Goal: Task Accomplishment & Management: Manage account settings

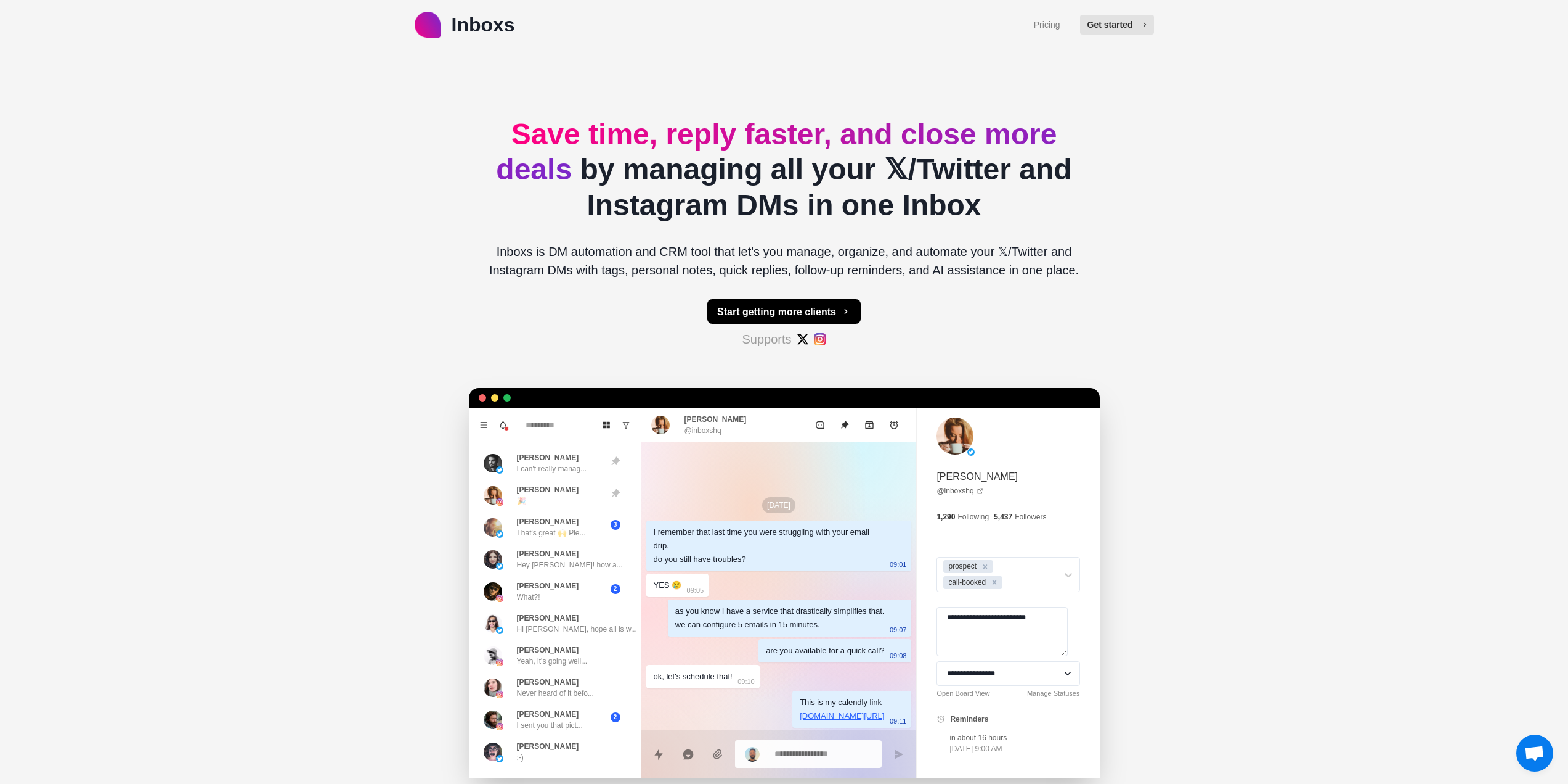
click at [1115, 16] on button "Get started" at bounding box center [1117, 24] width 74 height 19
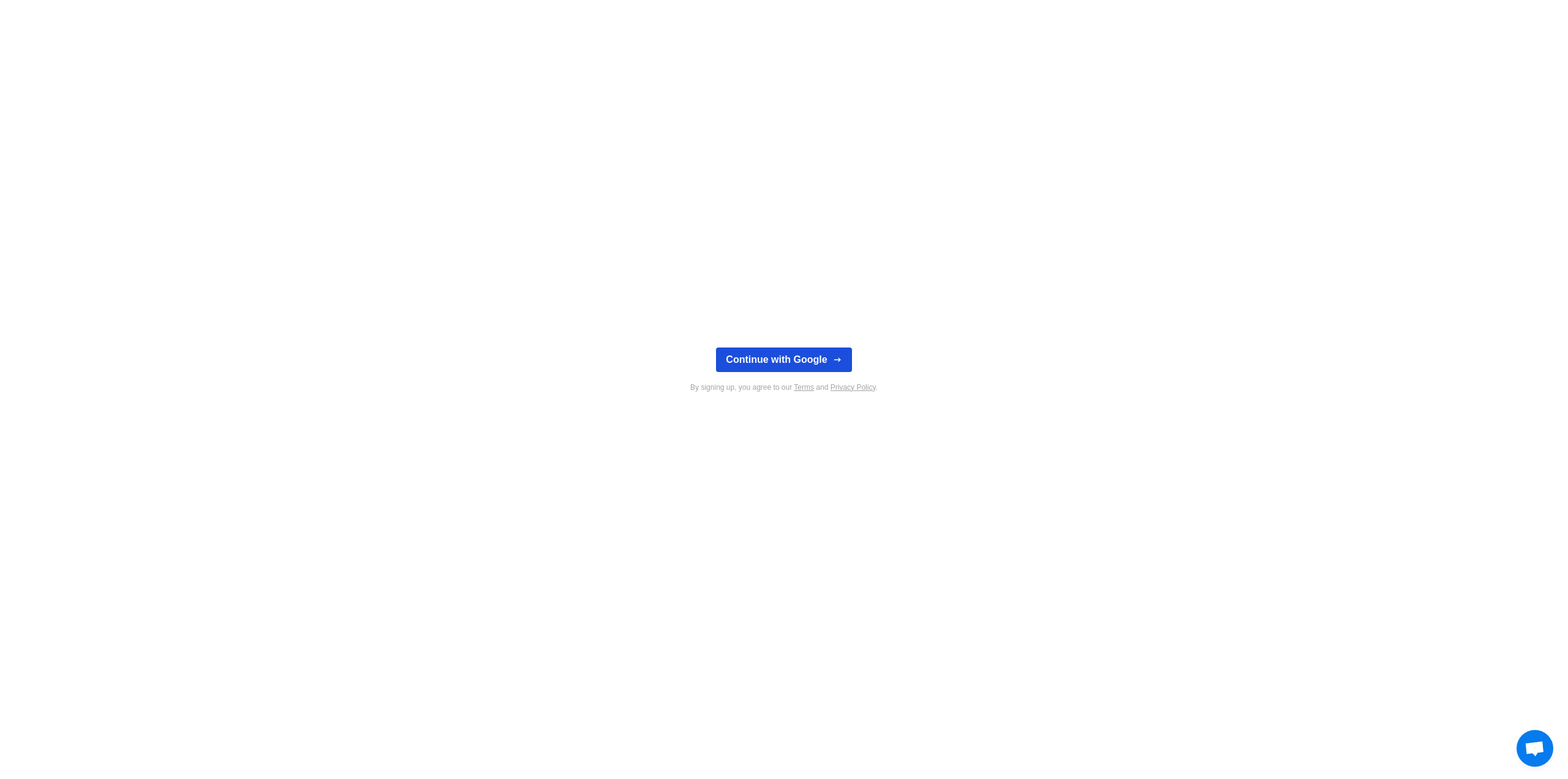
click at [777, 366] on button "Continue with Google" at bounding box center [784, 360] width 136 height 25
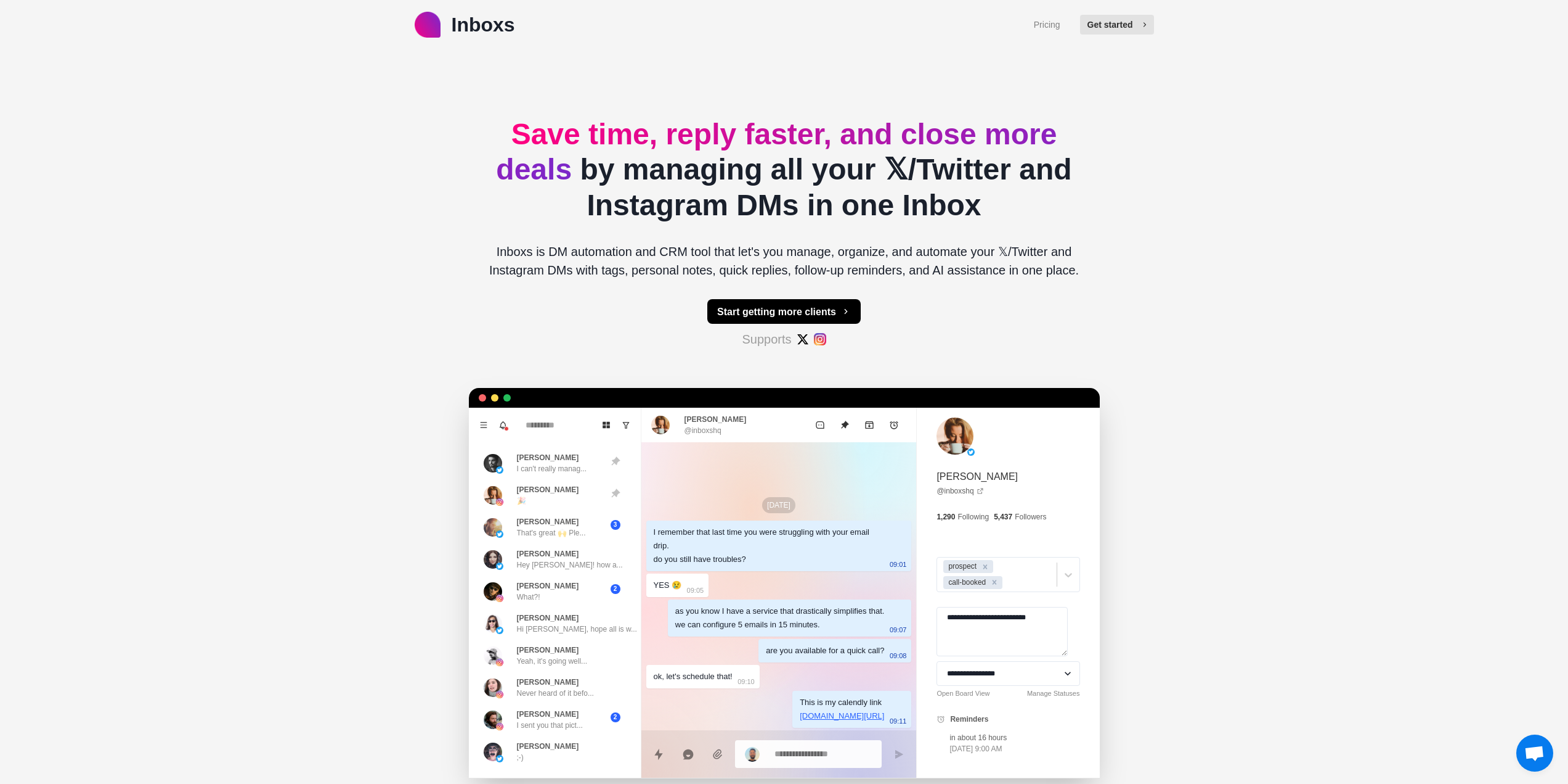
click at [1131, 23] on button "Get started" at bounding box center [1117, 24] width 74 height 19
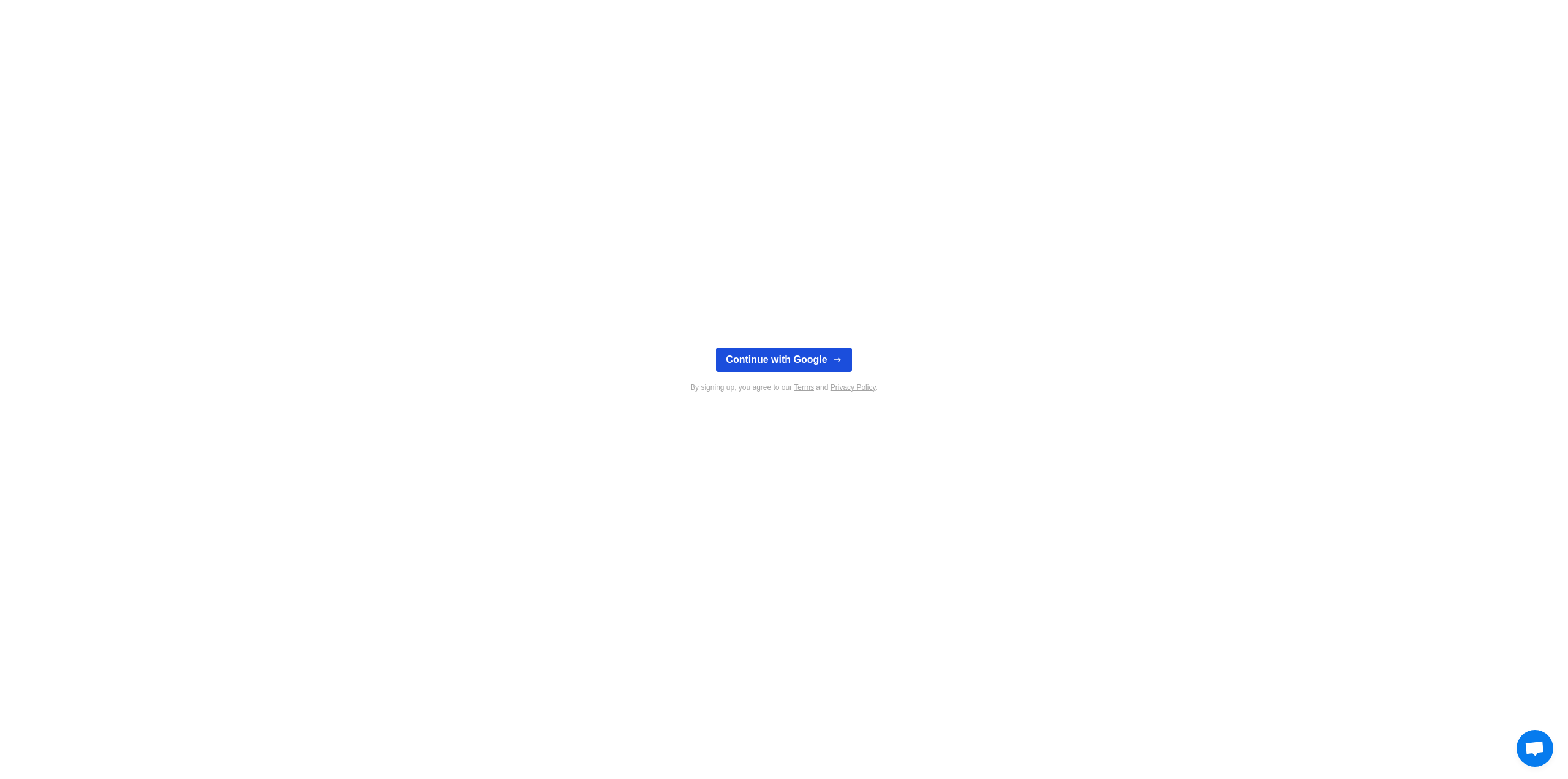
click at [836, 357] on icon "button" at bounding box center [837, 360] width 10 height 10
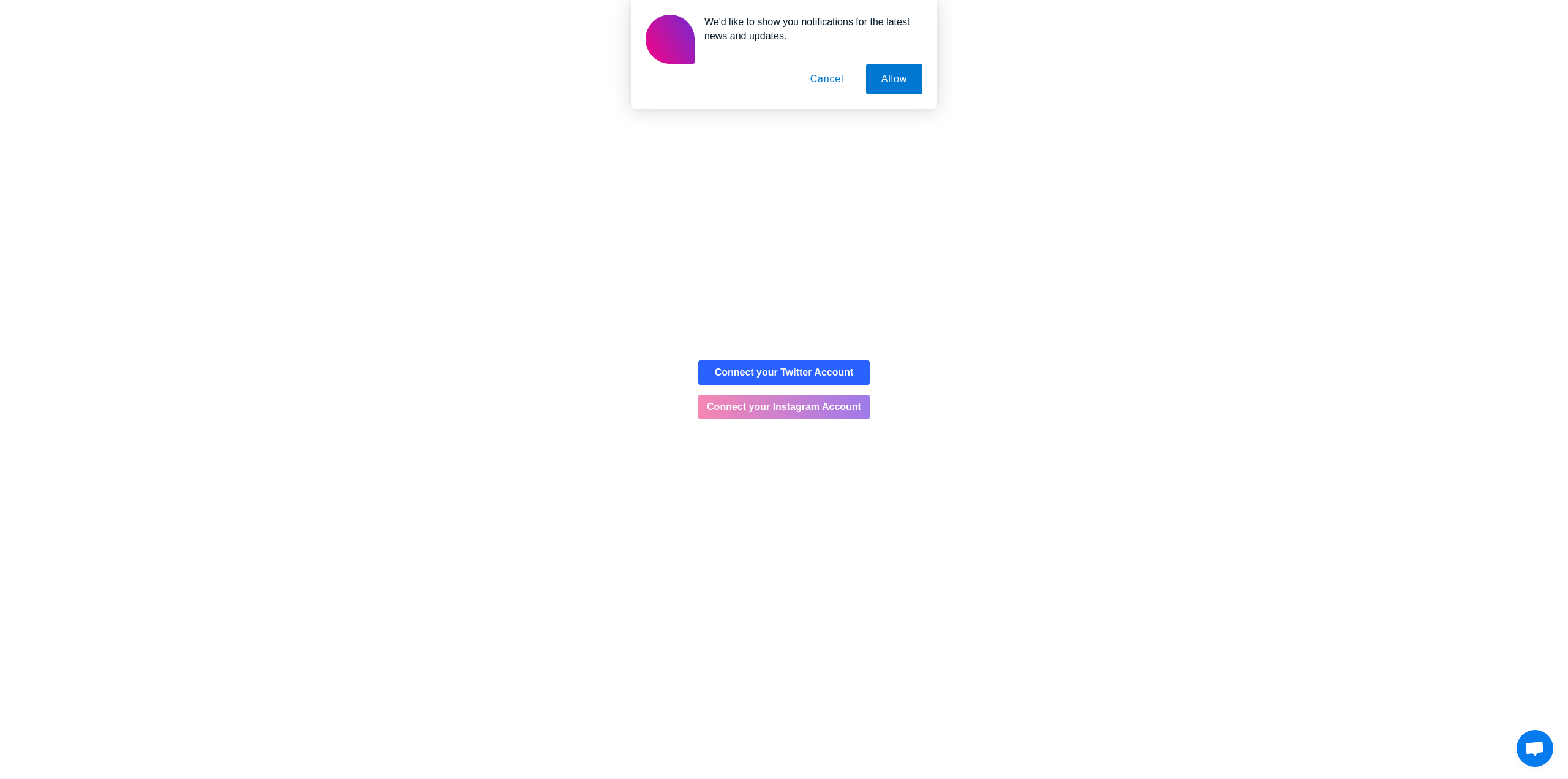
click at [855, 410] on button "Connect your Instagram Account" at bounding box center [784, 406] width 172 height 25
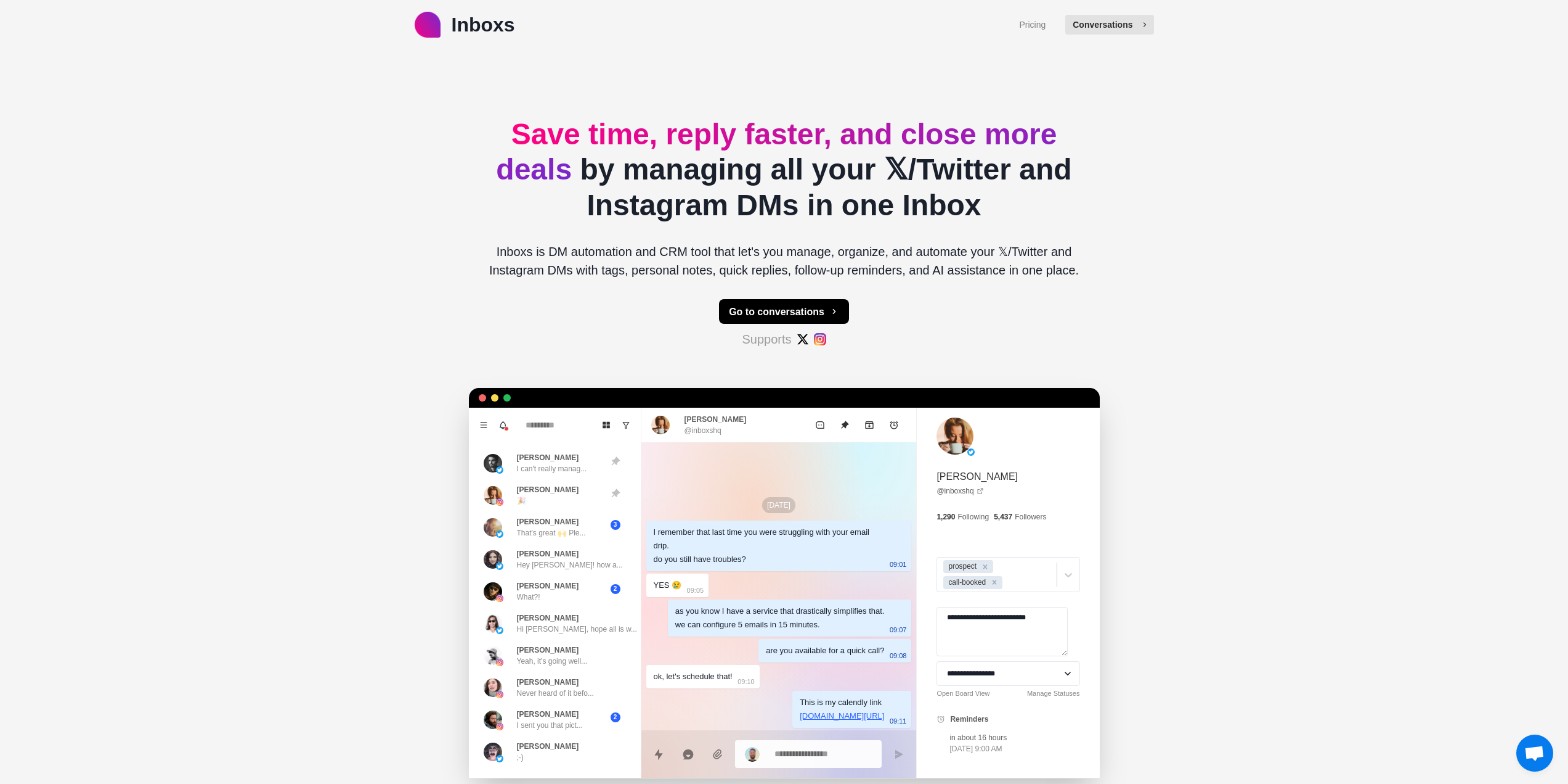
click at [1104, 30] on button "Conversations" at bounding box center [1108, 24] width 88 height 19
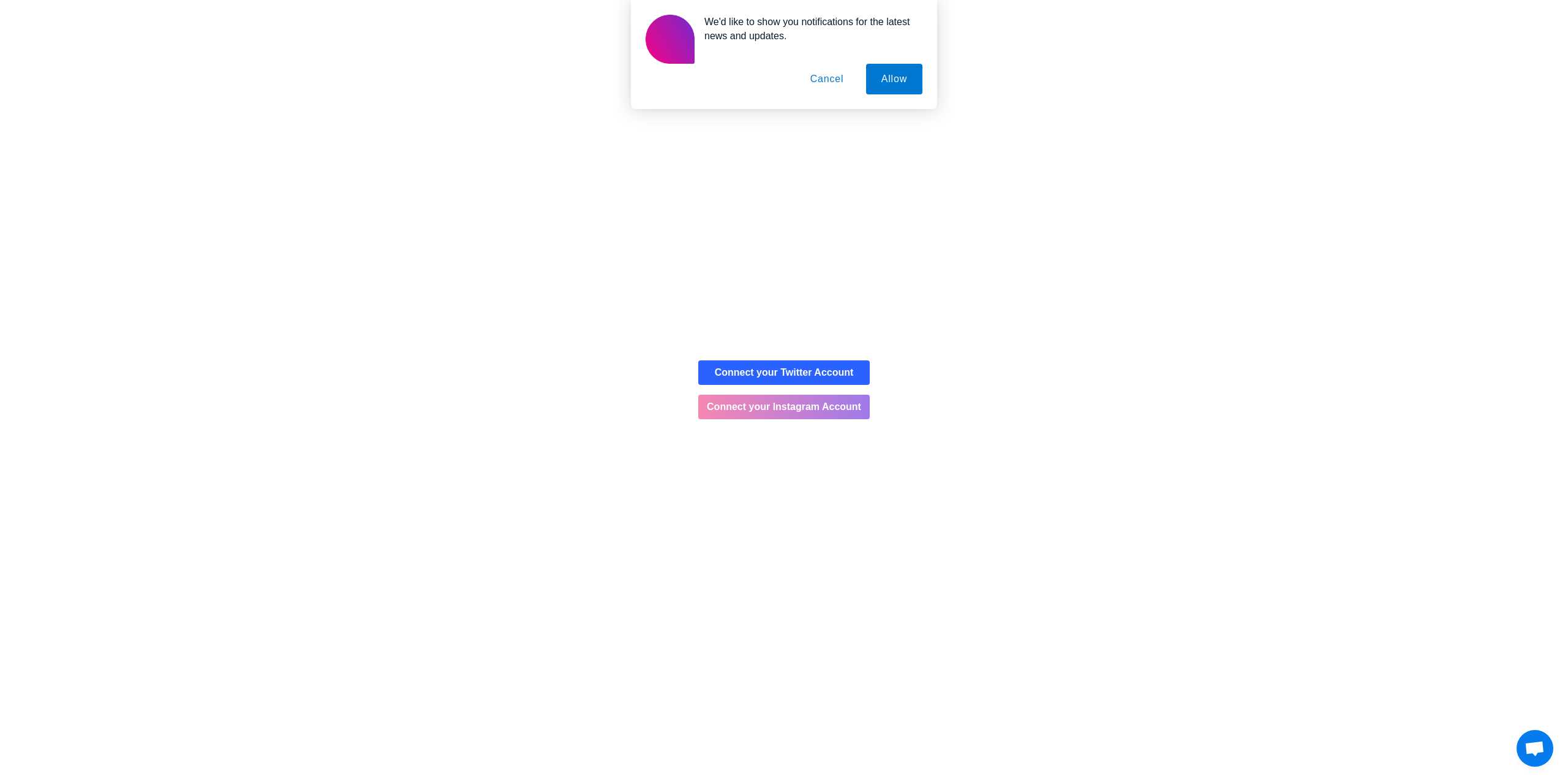
click at [821, 412] on button "Connect your Instagram Account" at bounding box center [784, 406] width 172 height 25
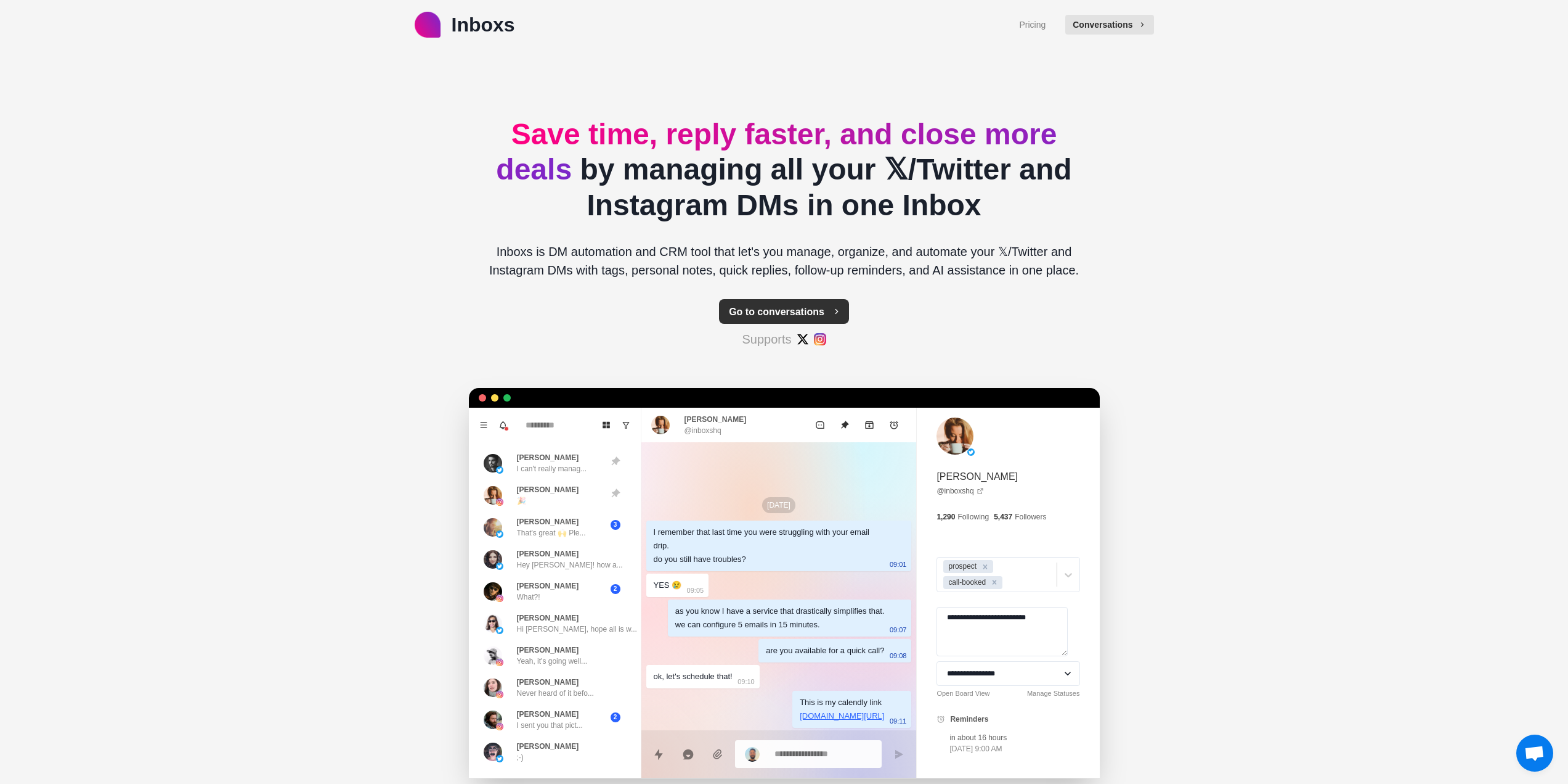
click at [805, 320] on button "Go to conversations" at bounding box center [784, 311] width 130 height 25
type textarea "*"
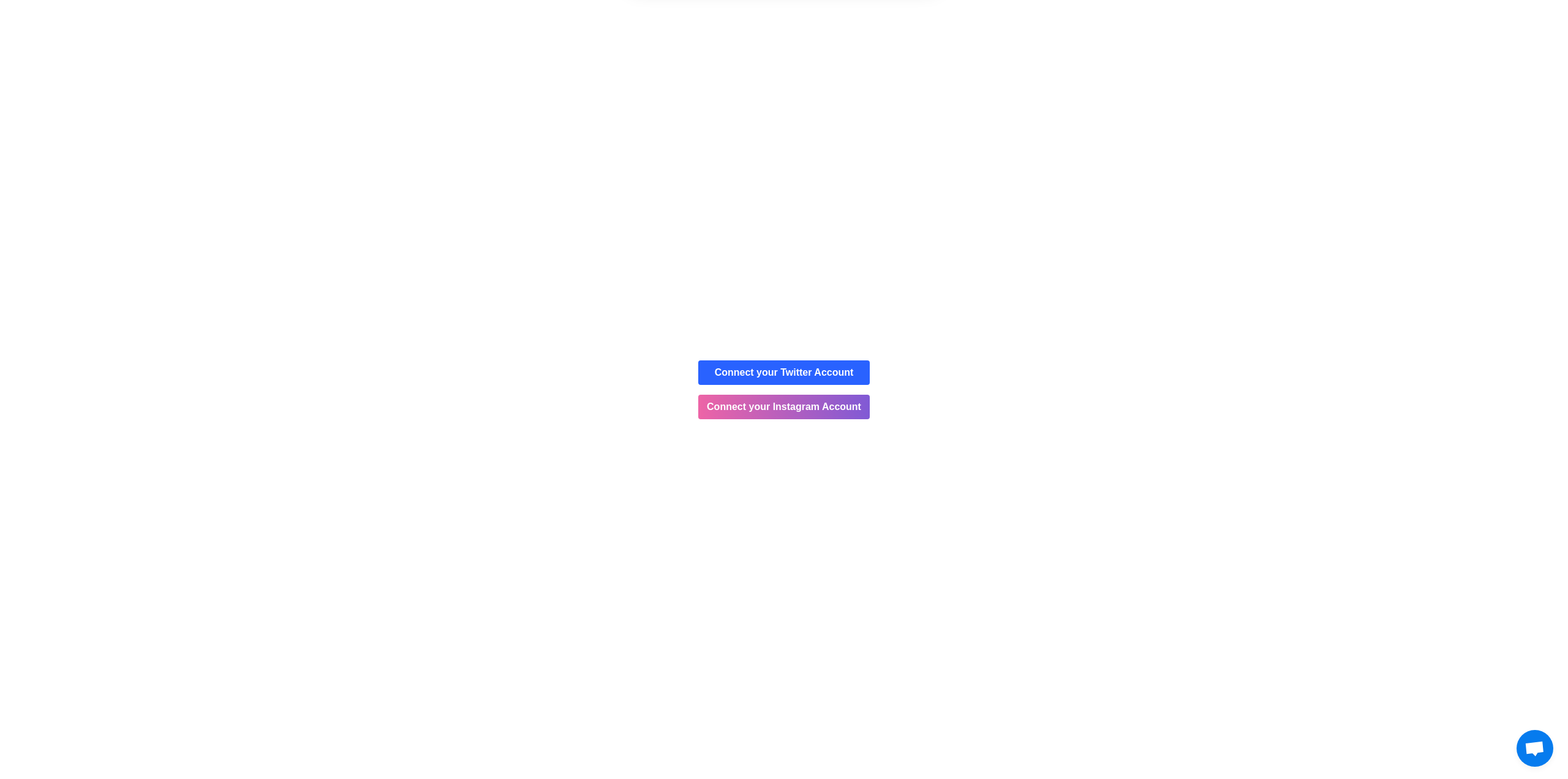
click at [820, 82] on button "Cancel" at bounding box center [828, 78] width 64 height 30
click at [771, 405] on button "Connect your Instagram Account" at bounding box center [784, 406] width 172 height 25
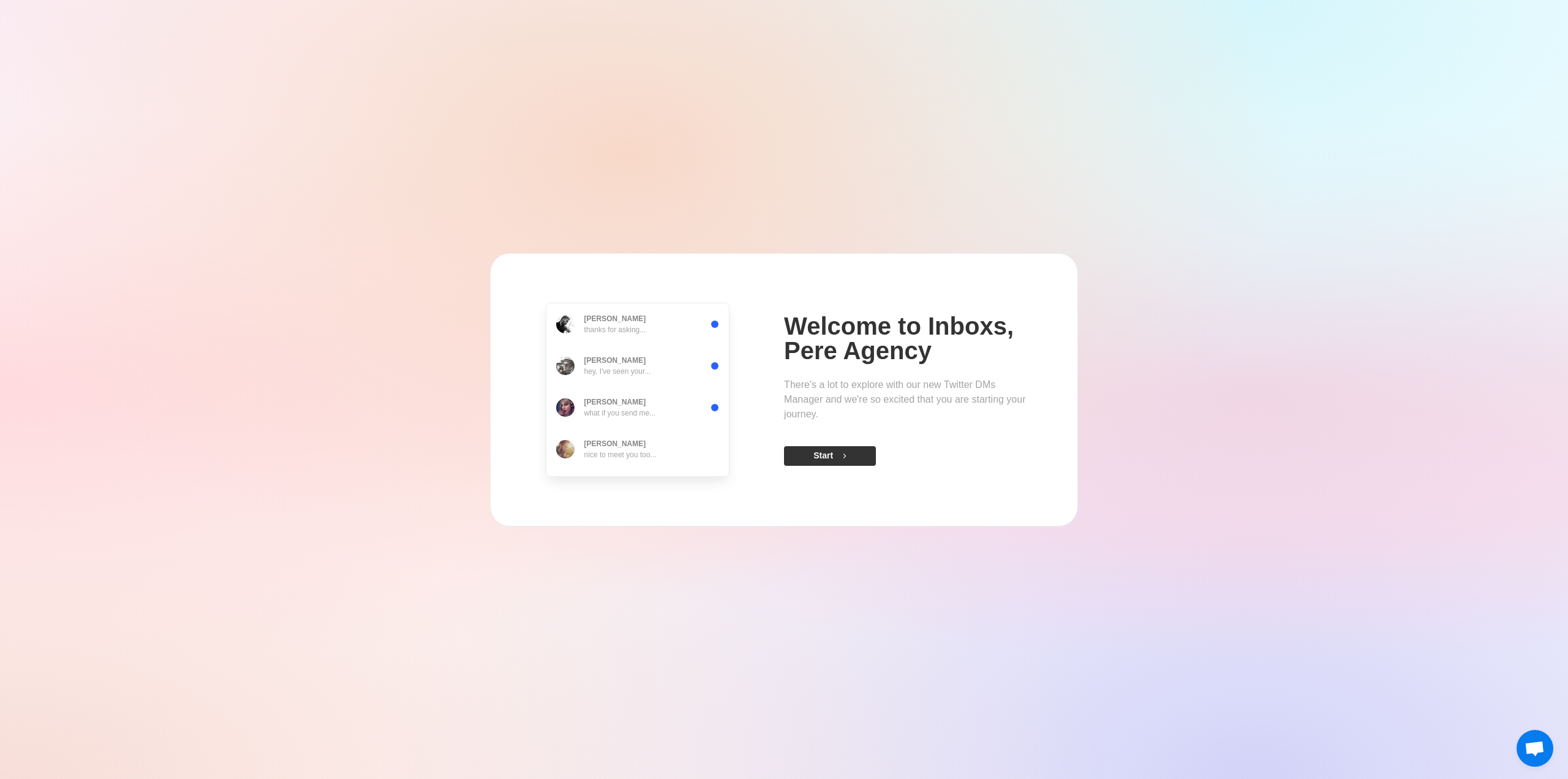
click at [834, 451] on button "Start" at bounding box center [830, 455] width 92 height 19
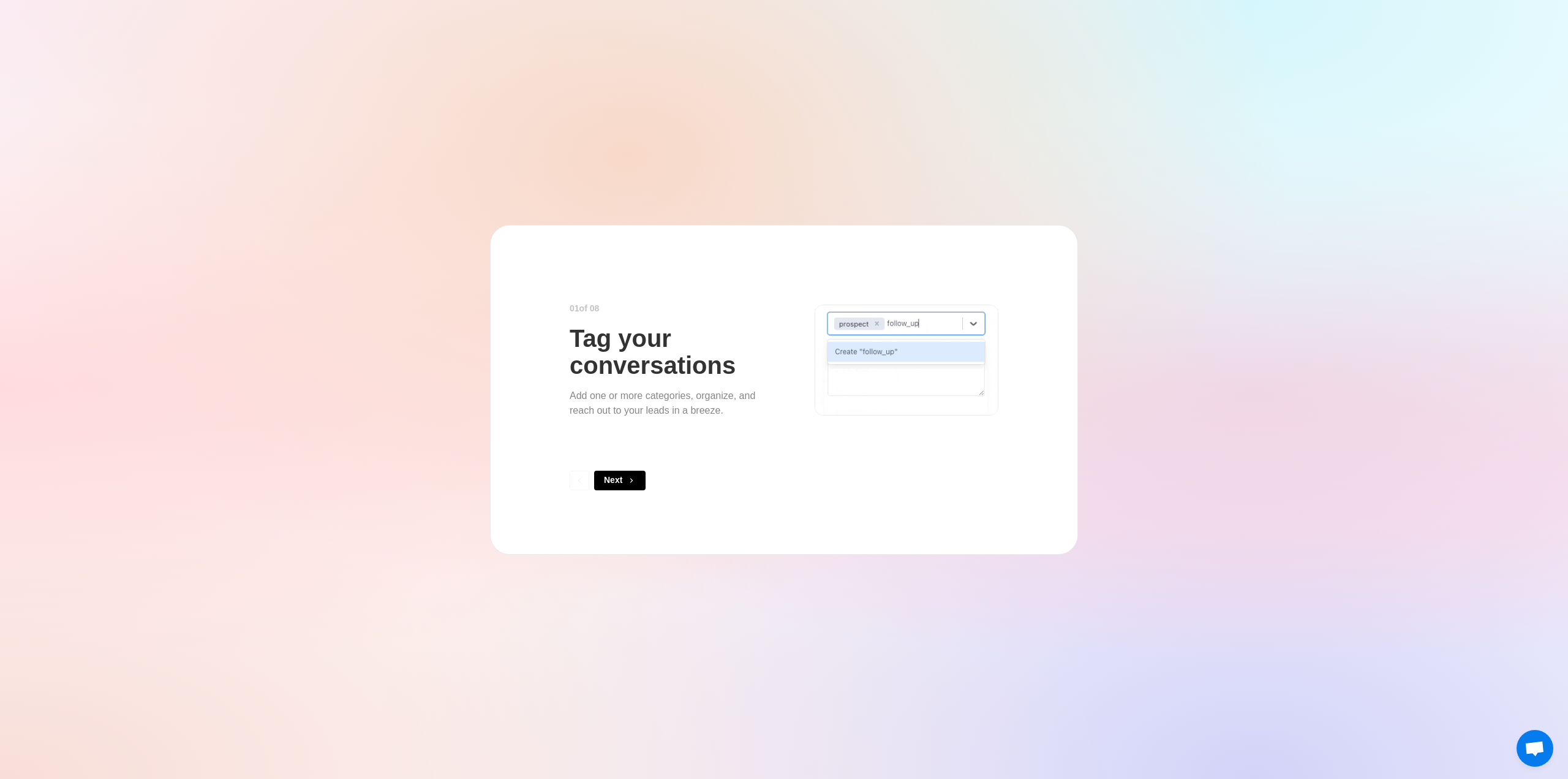
drag, startPoint x: 617, startPoint y: 474, endPoint x: 669, endPoint y: 340, distance: 143.7
click at [670, 341] on div "0 1 of 0 8 Tag your conversations Add one or more categories, organize, and rea…" at bounding box center [784, 389] width 428 height 230
click at [644, 479] on button "Next" at bounding box center [620, 480] width 51 height 19
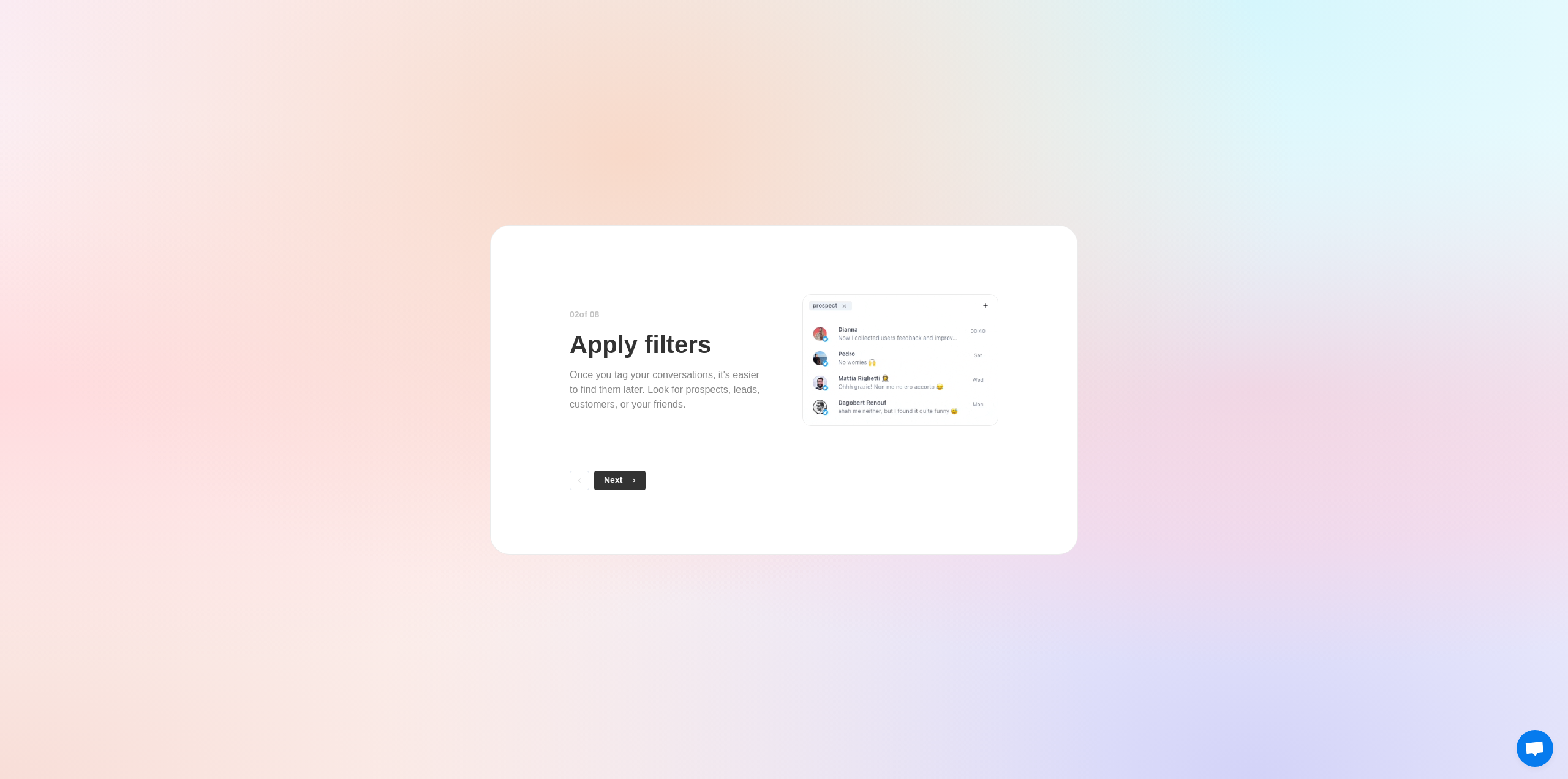
click at [639, 478] on icon "button" at bounding box center [633, 480] width 8 height 8
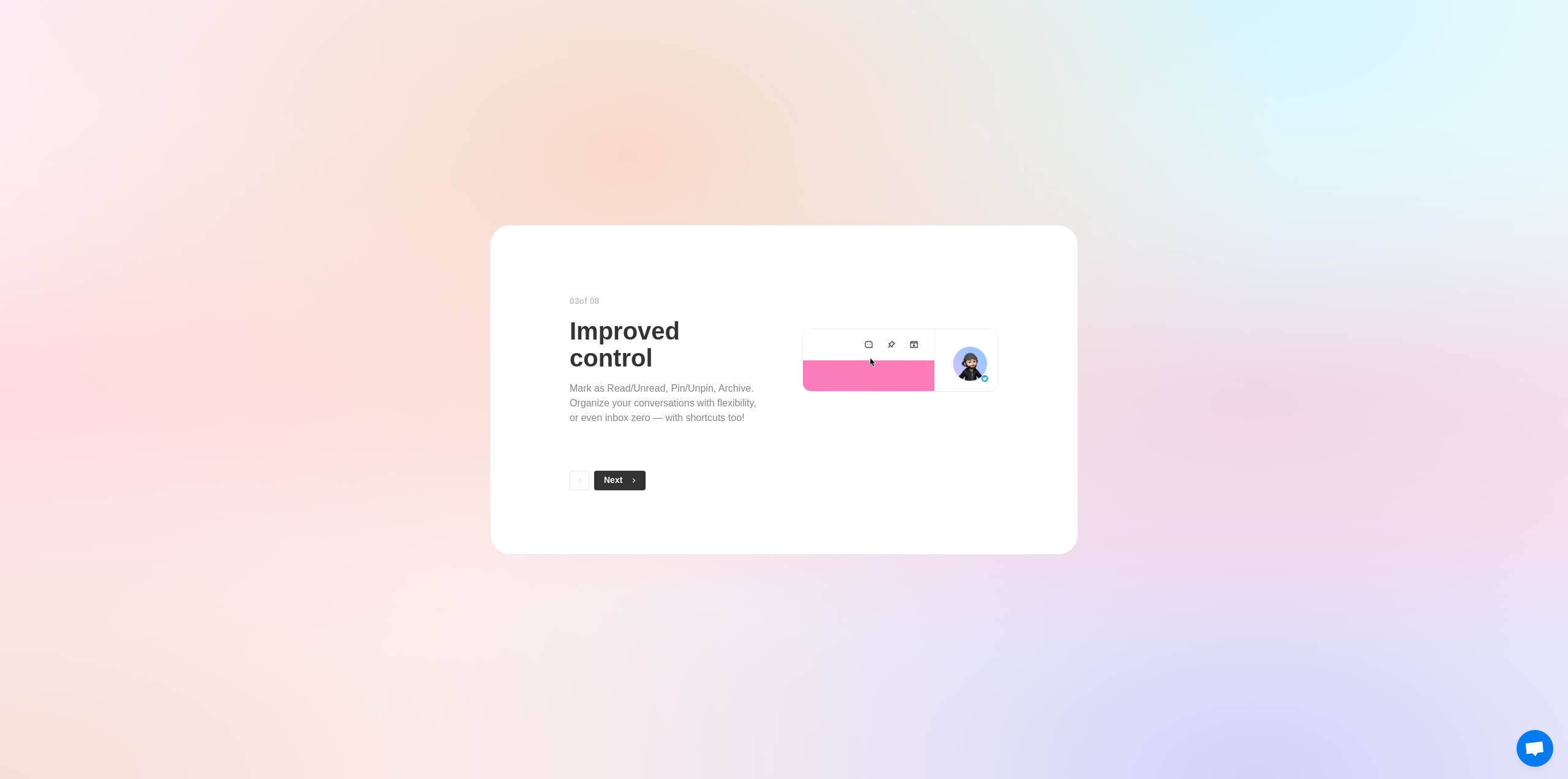
click at [639, 478] on icon "button" at bounding box center [633, 480] width 8 height 8
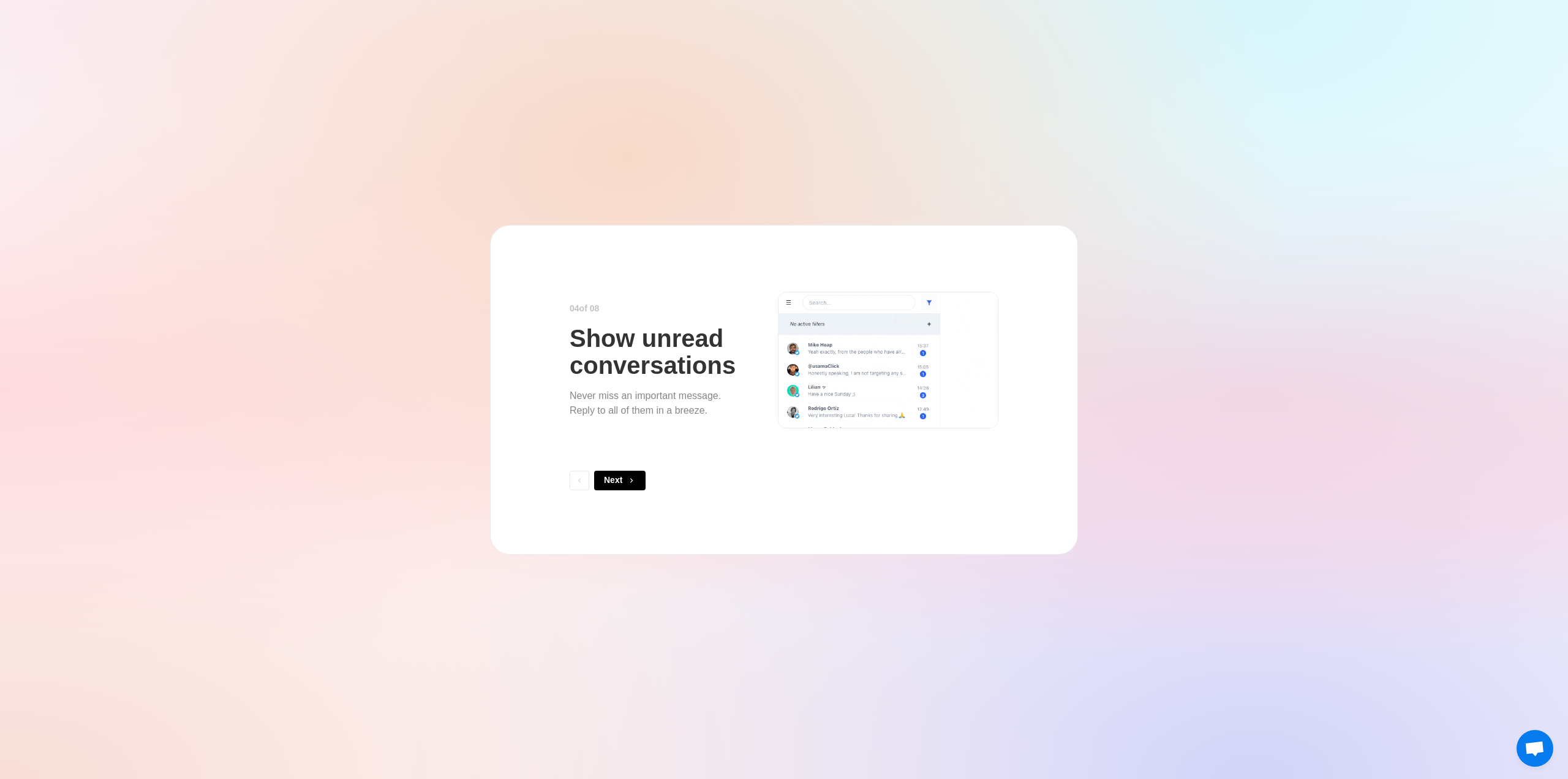
click at [636, 478] on icon "button" at bounding box center [631, 480] width 8 height 8
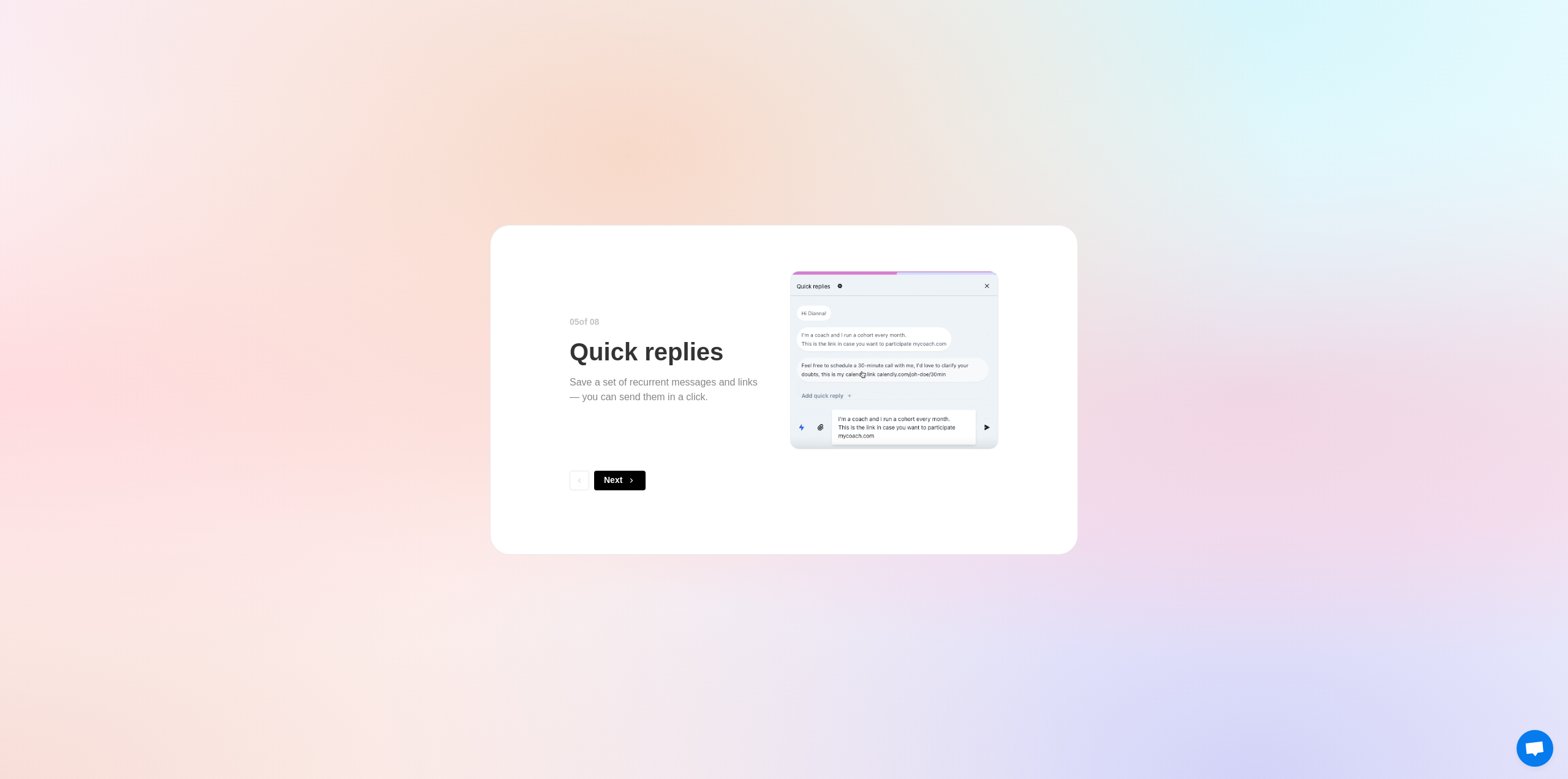
click at [636, 478] on icon "button" at bounding box center [631, 480] width 8 height 8
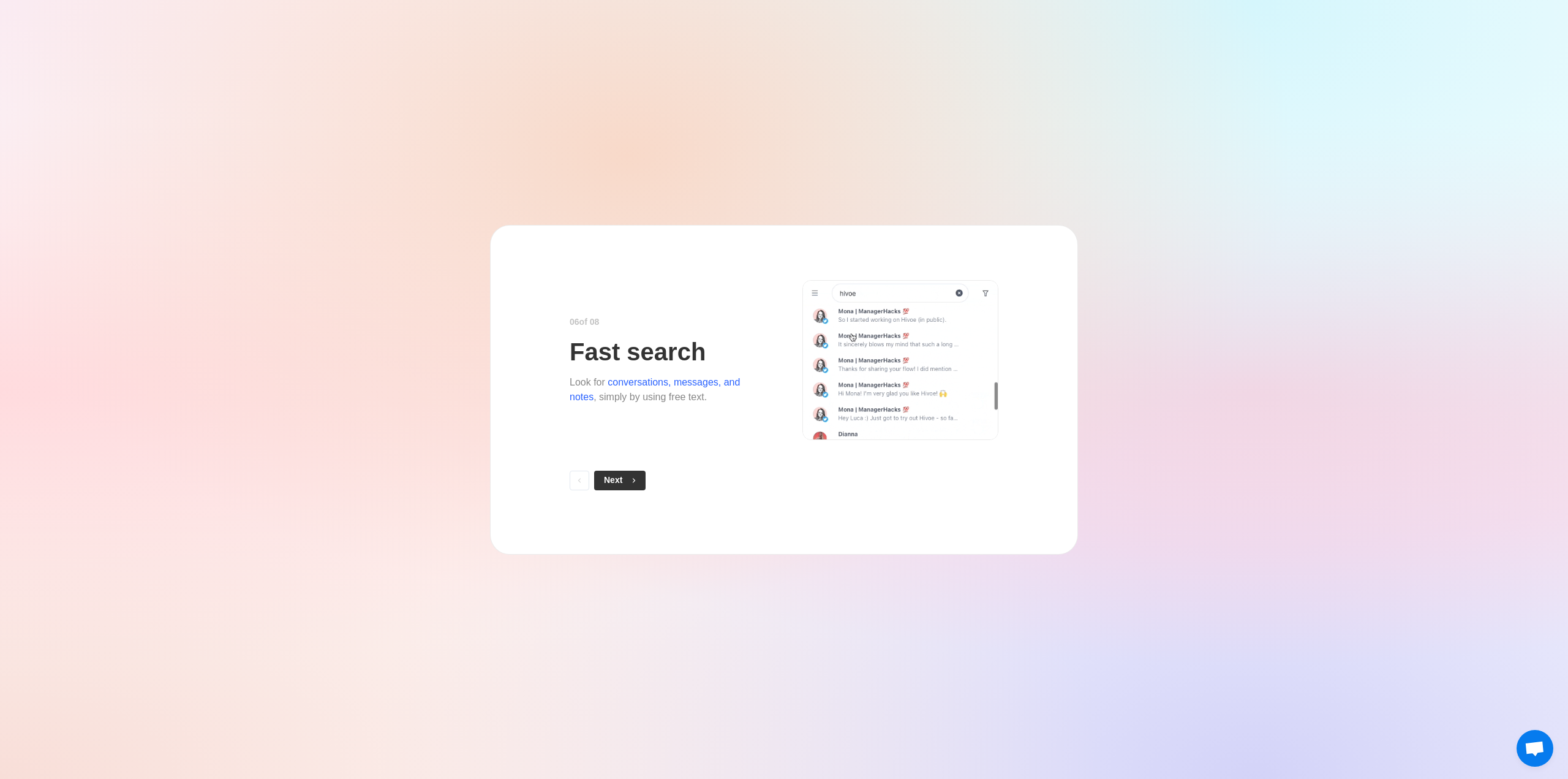
click at [632, 480] on icon "button" at bounding box center [633, 480] width 8 height 8
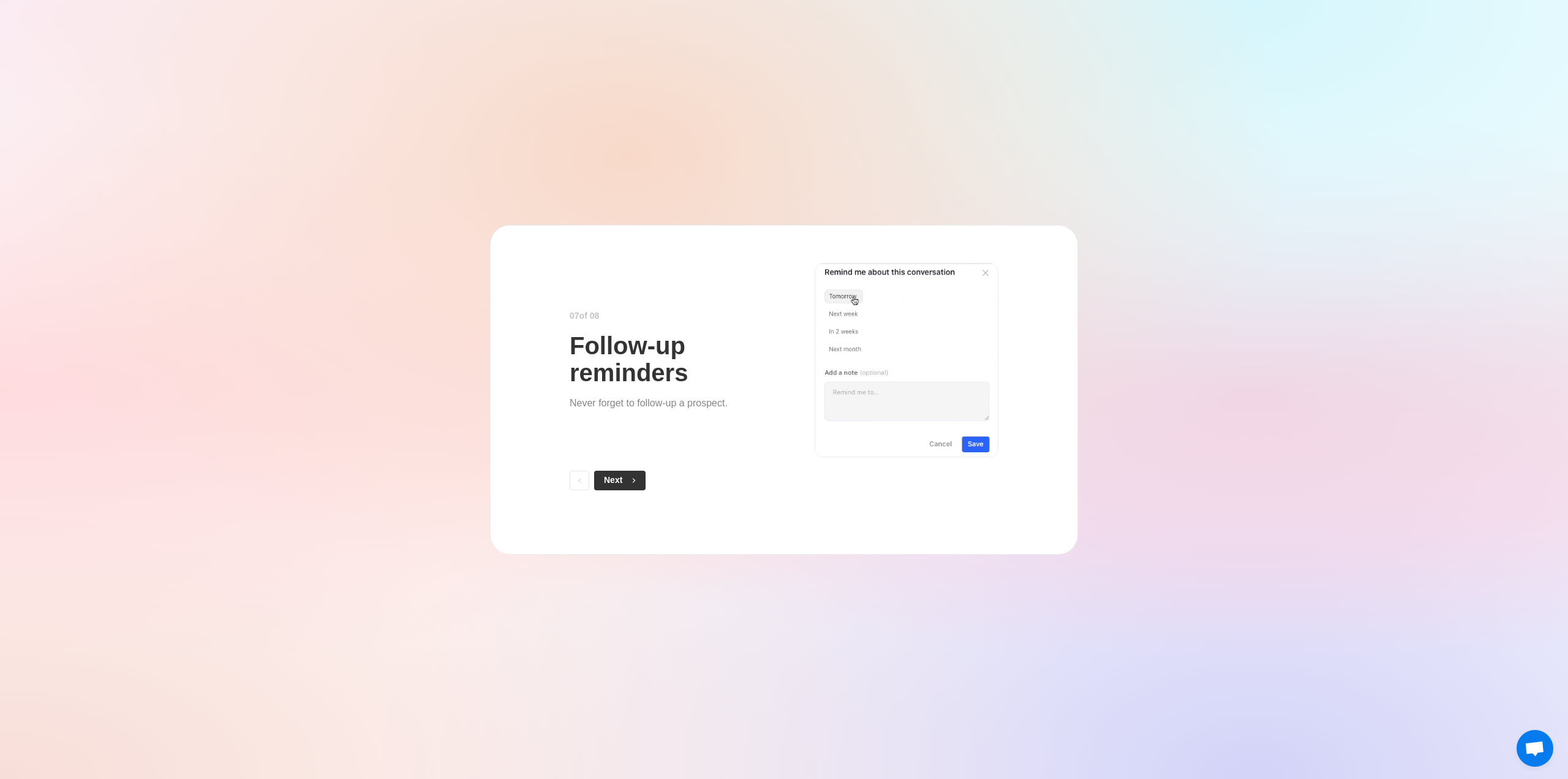
click at [640, 482] on button "Next" at bounding box center [620, 480] width 51 height 19
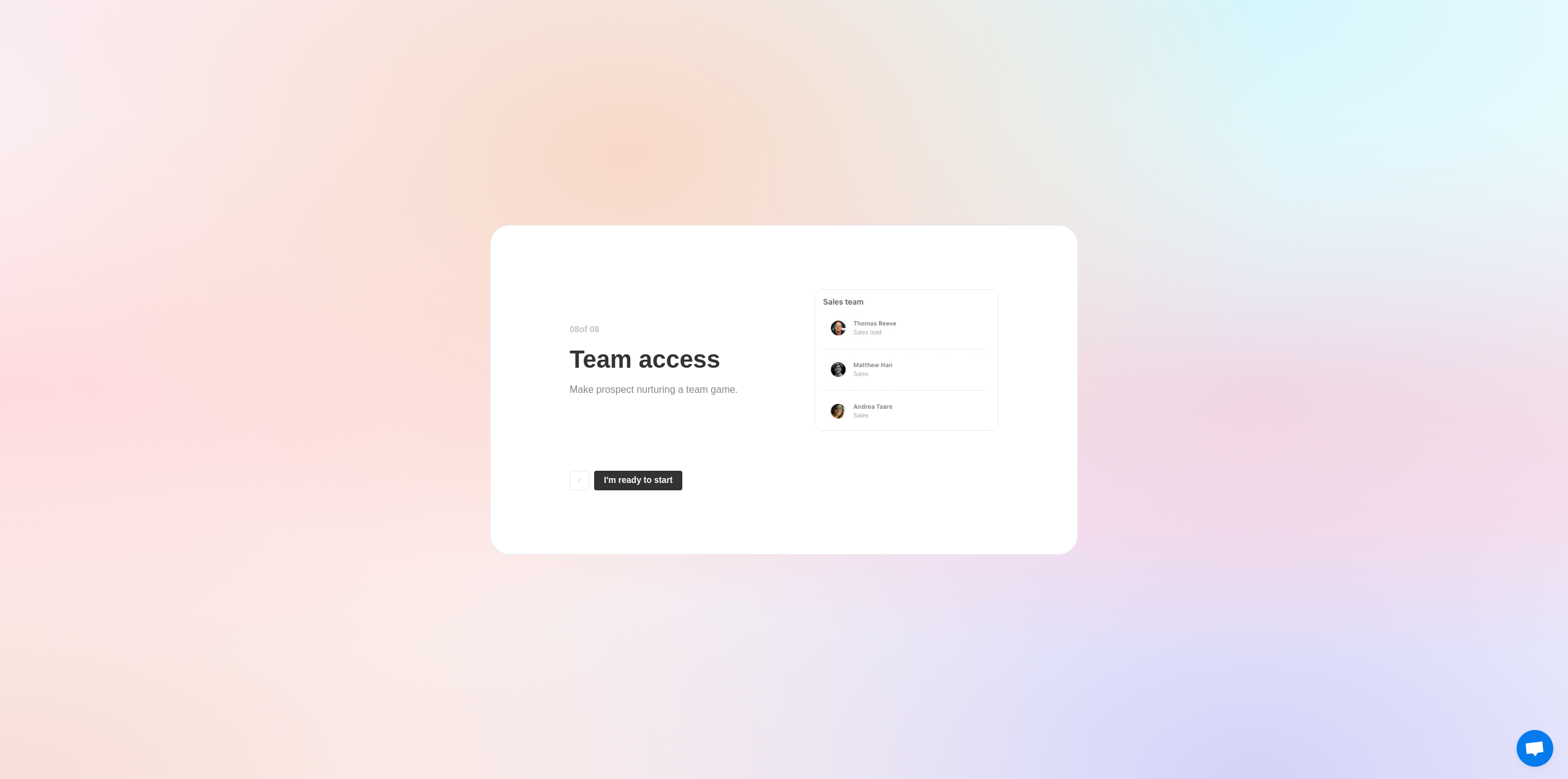
click at [664, 480] on button "I'm ready to start" at bounding box center [639, 480] width 88 height 19
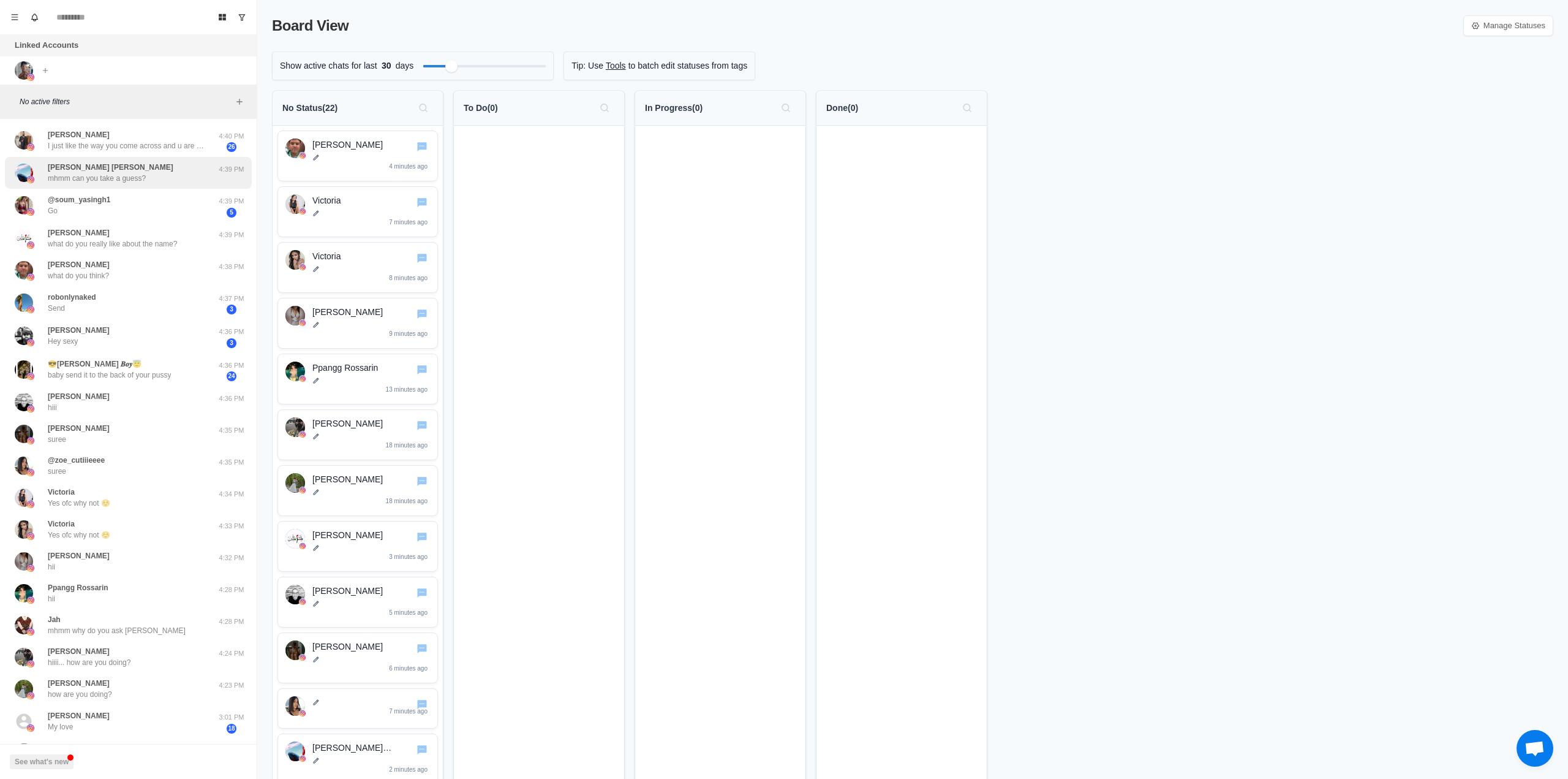
click at [131, 183] on p "mhmm can you take a guess?" at bounding box center [96, 178] width 98 height 11
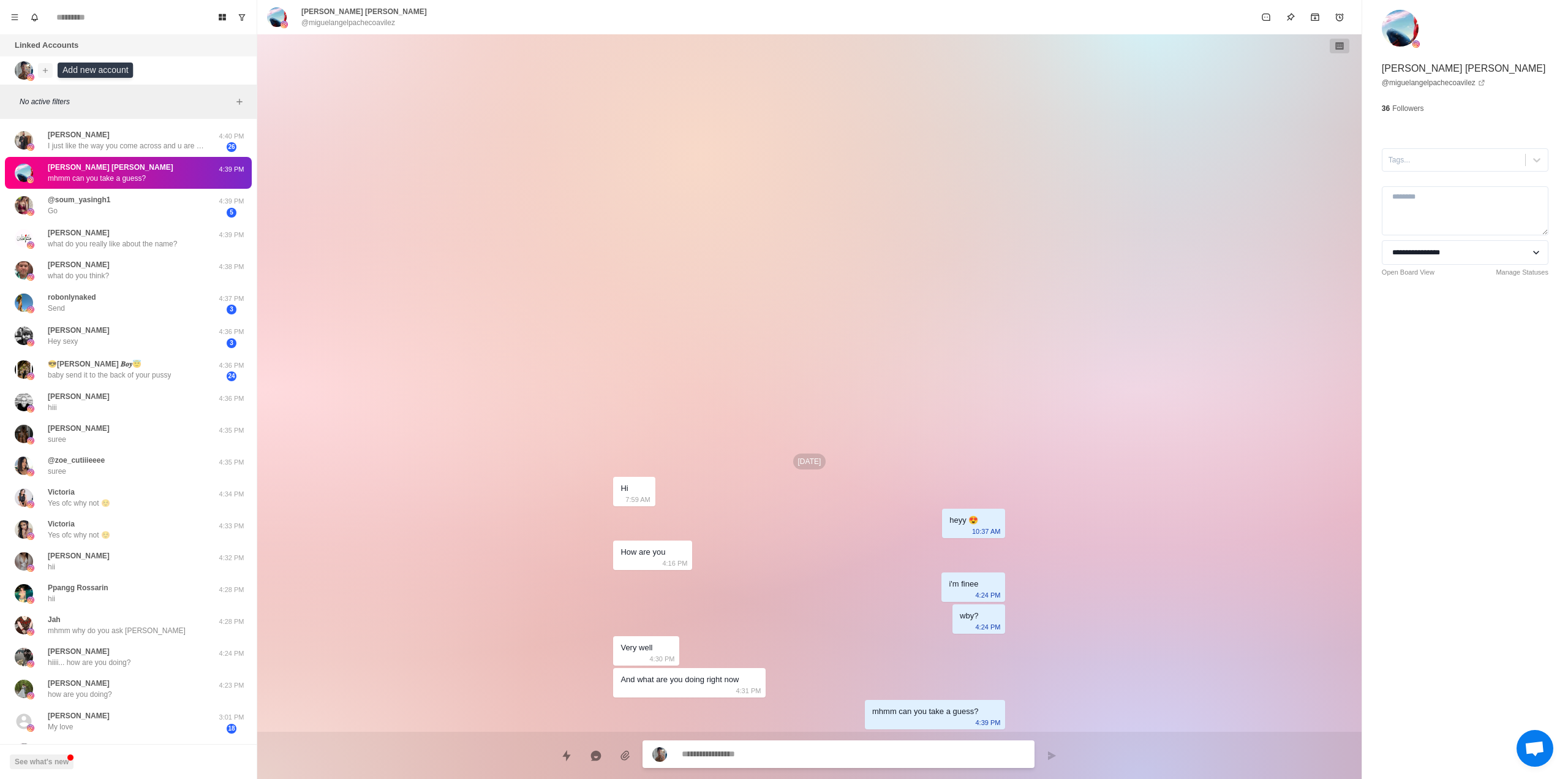
click at [51, 67] on button "Add account" at bounding box center [45, 71] width 15 height 15
click at [114, 115] on button "Connect Instagram account" at bounding box center [110, 117] width 138 height 21
type textarea "*"
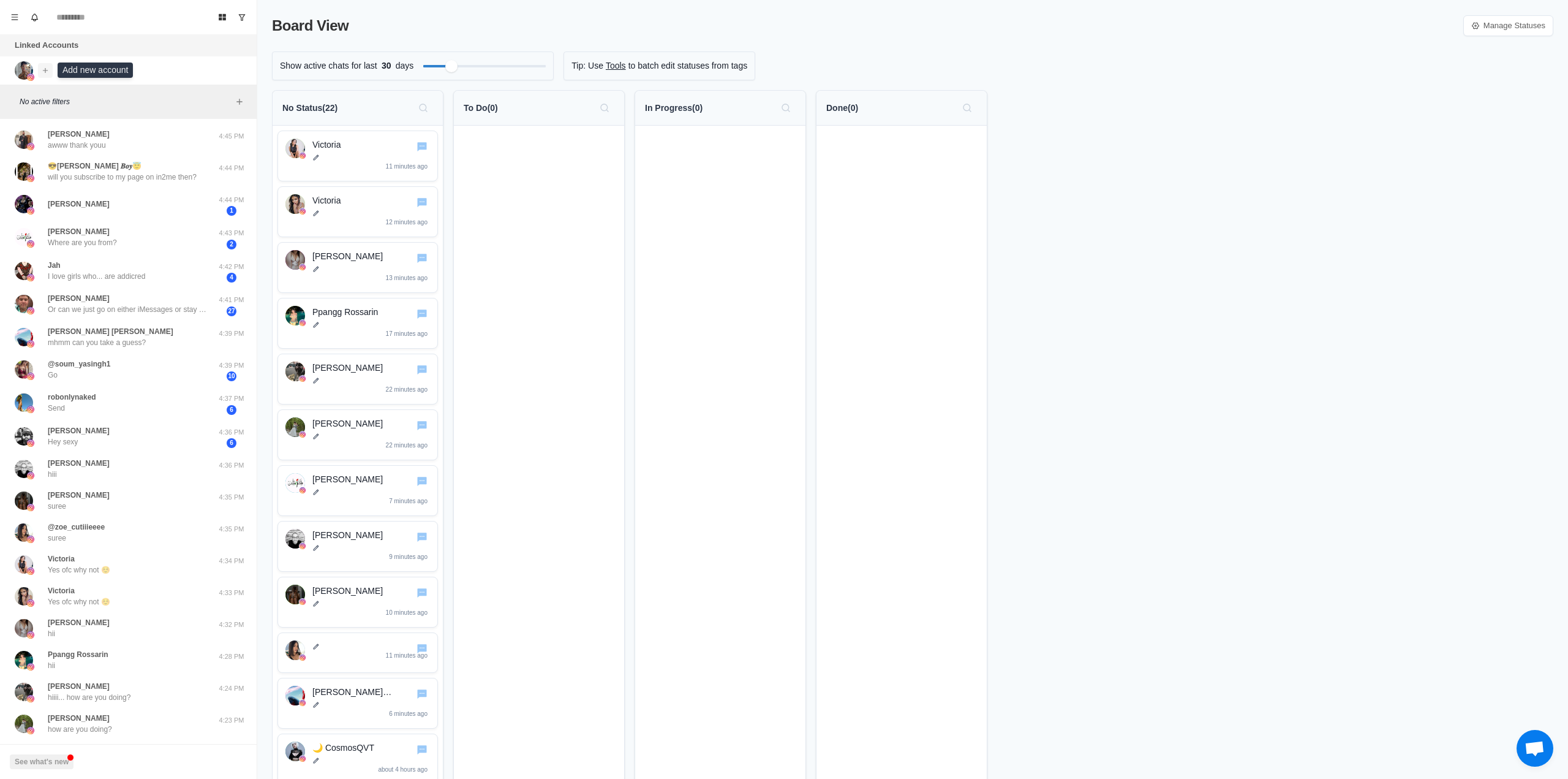
click at [47, 70] on icon "Add account" at bounding box center [45, 69] width 5 height 5
click at [100, 116] on button "Connect Instagram account" at bounding box center [110, 117] width 138 height 21
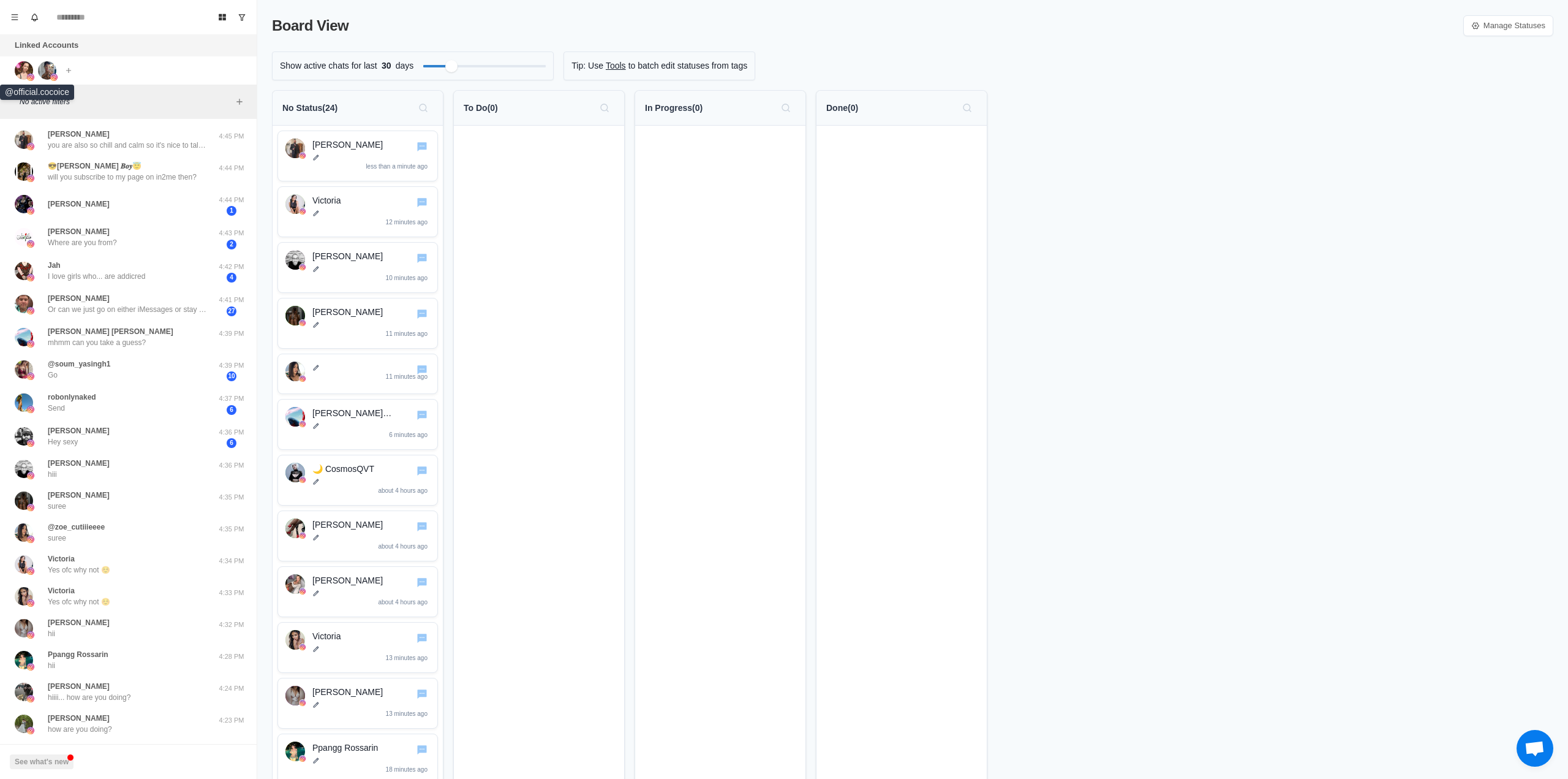
click at [36, 78] on div at bounding box center [31, 71] width 33 height 18
click at [43, 73] on img at bounding box center [47, 71] width 18 height 18
click at [29, 70] on img at bounding box center [24, 71] width 18 height 18
click at [25, 74] on img at bounding box center [24, 71] width 18 height 18
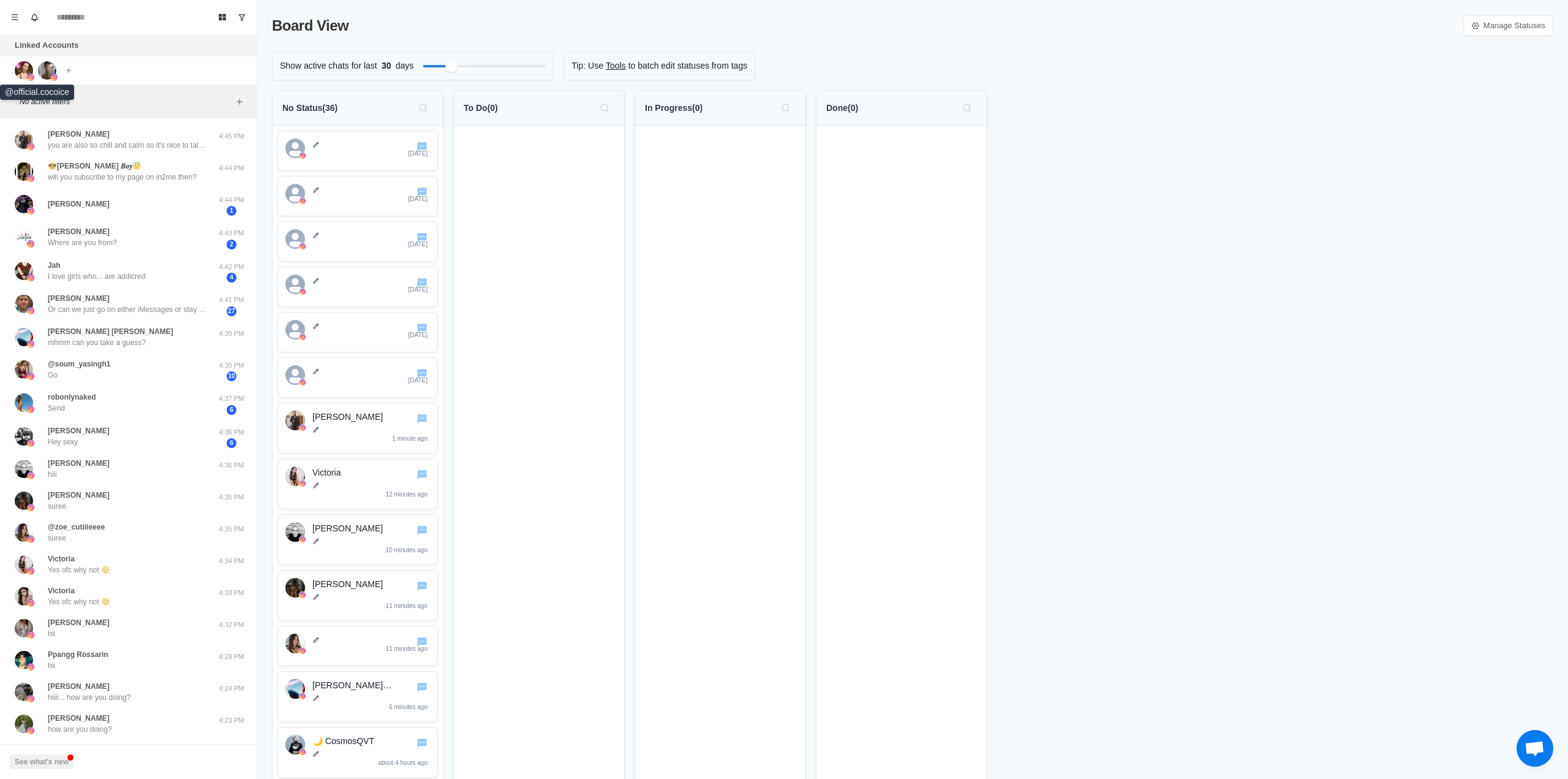
click at [29, 72] on img at bounding box center [24, 71] width 18 height 18
click at [44, 70] on img at bounding box center [47, 71] width 18 height 18
click at [29, 71] on img at bounding box center [24, 71] width 18 height 18
click at [39, 71] on img at bounding box center [47, 71] width 18 height 18
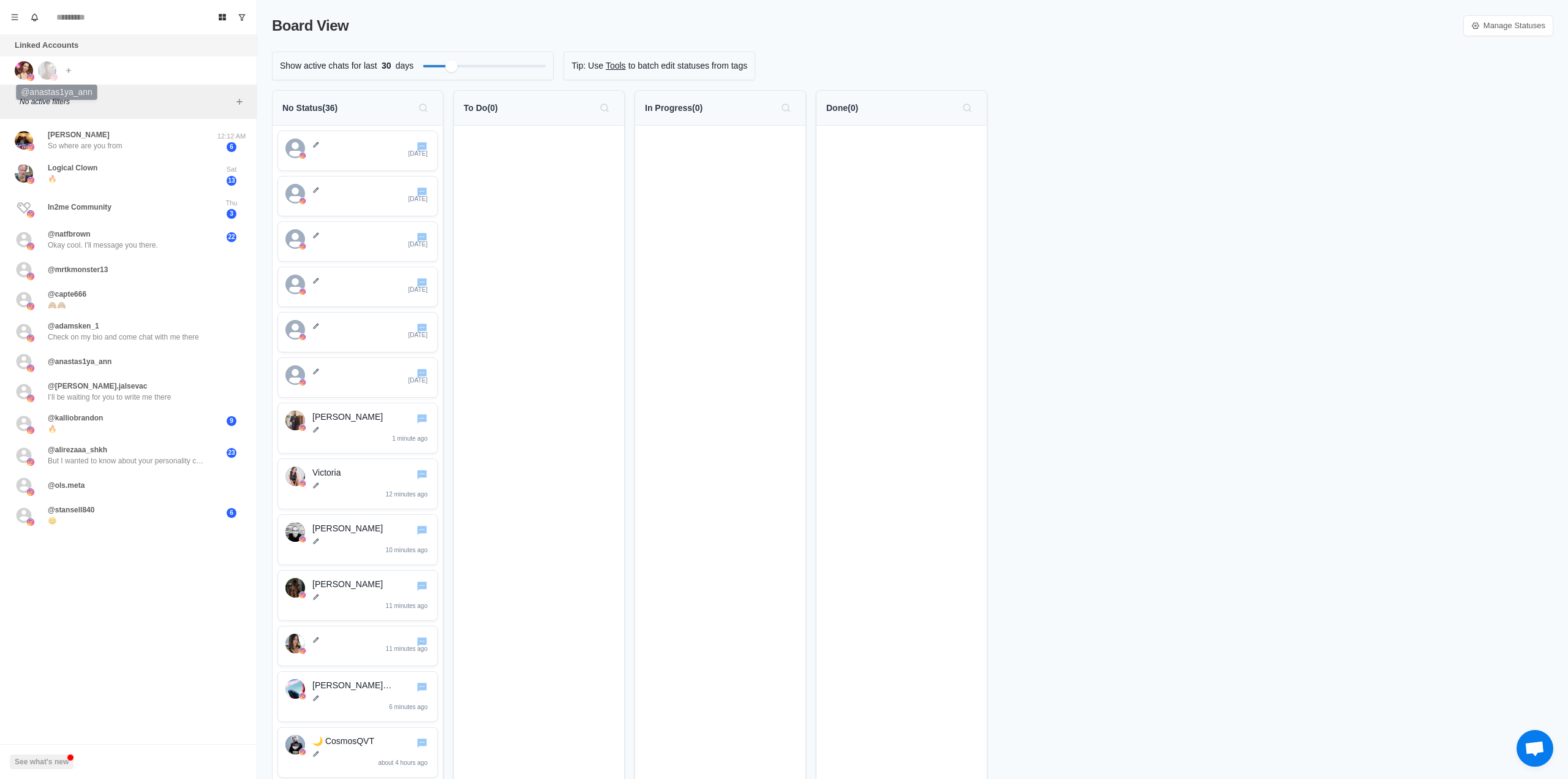
click at [45, 72] on img at bounding box center [47, 71] width 18 height 18
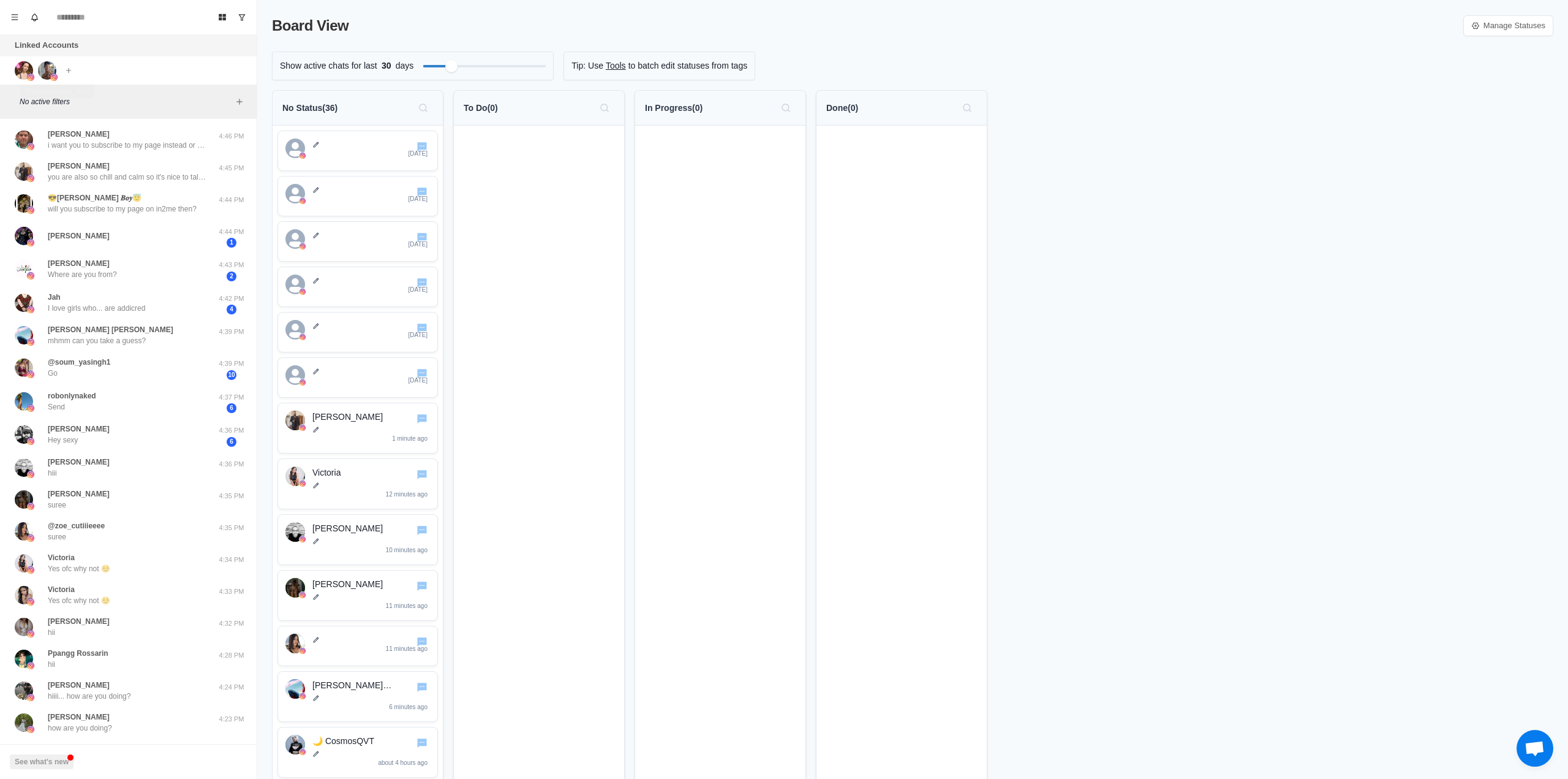
click at [47, 76] on img at bounding box center [47, 71] width 18 height 18
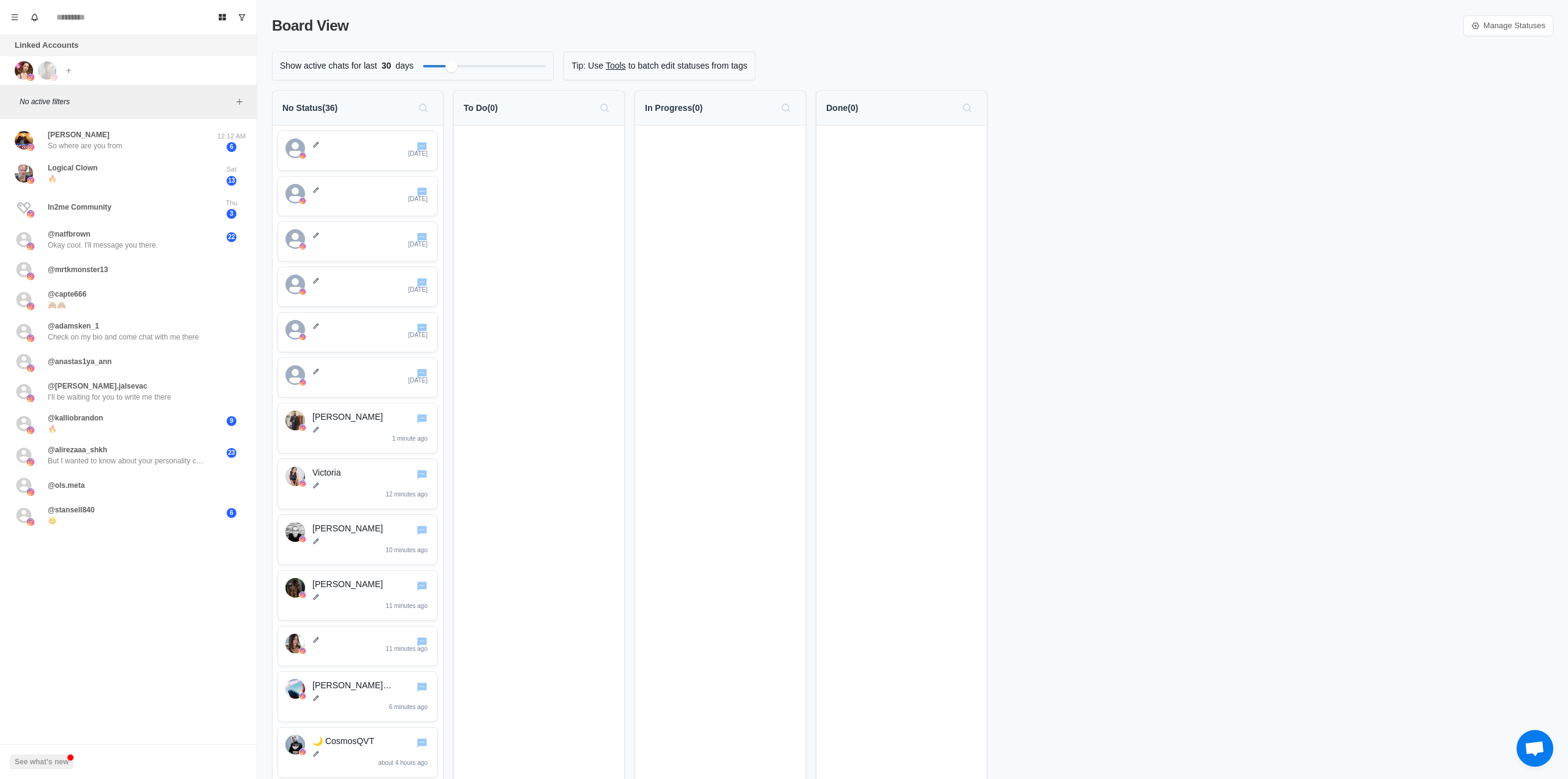
click at [49, 74] on img at bounding box center [47, 71] width 18 height 18
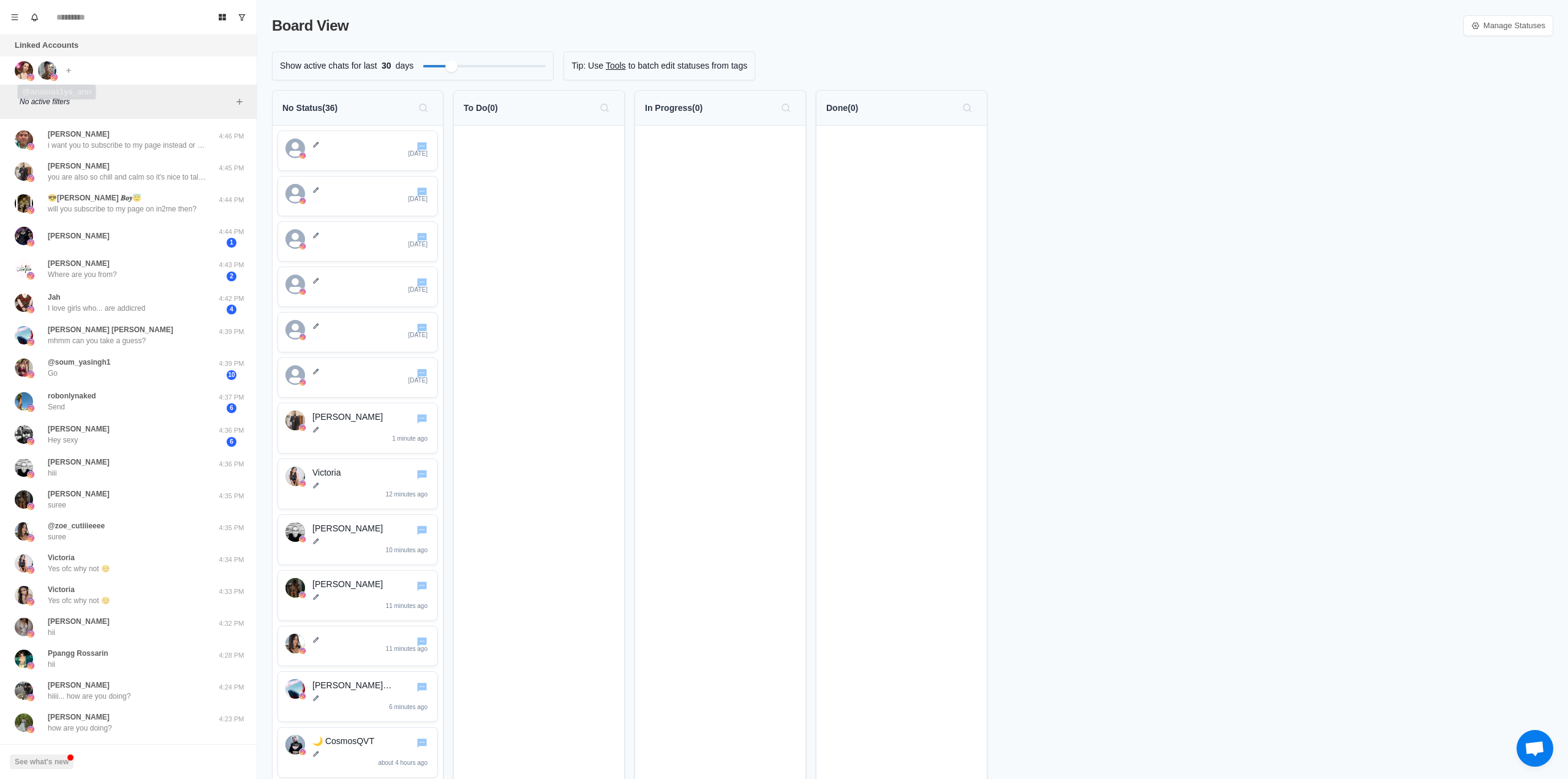
click at [44, 74] on img at bounding box center [47, 71] width 18 height 18
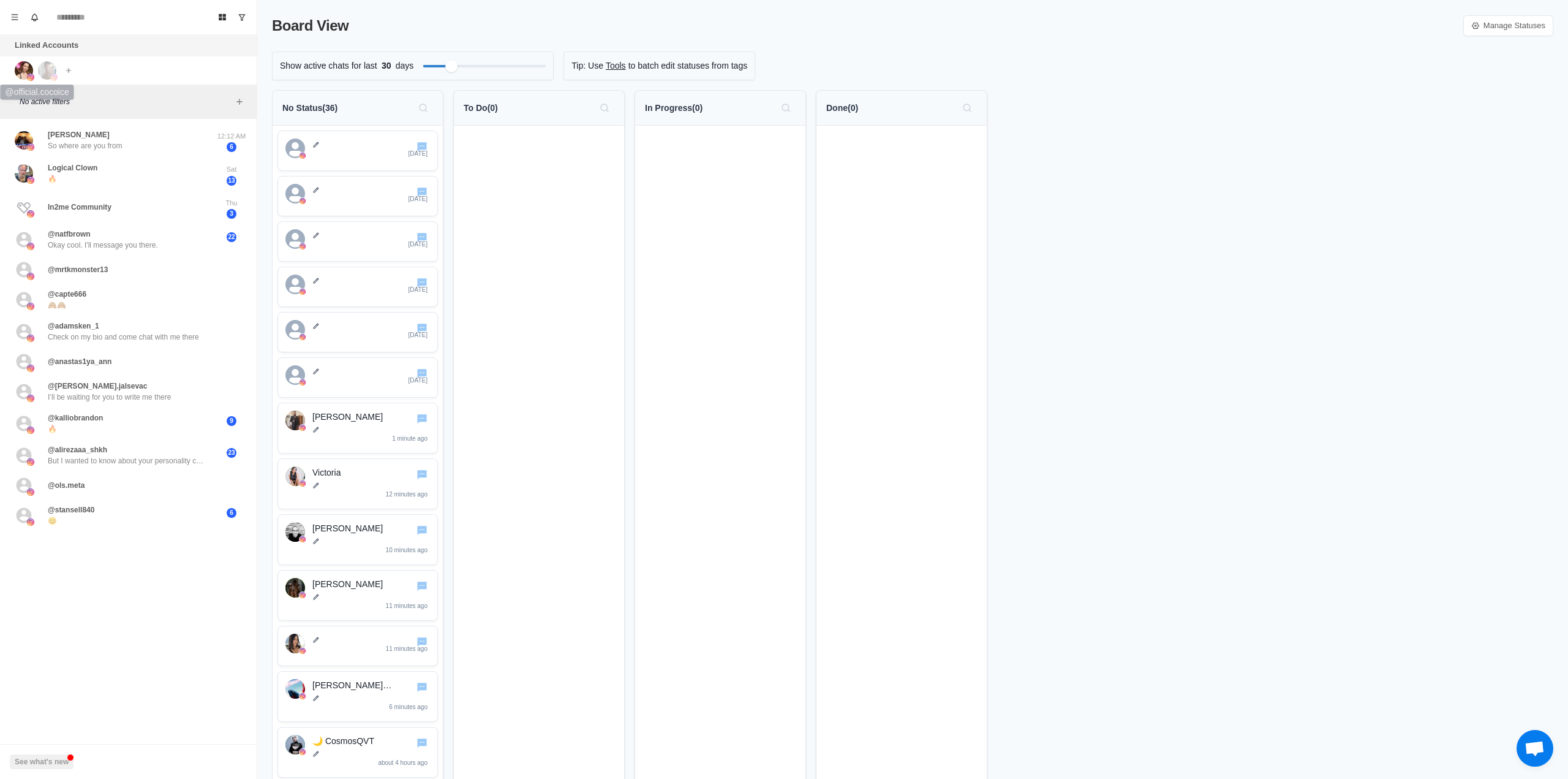
click at [44, 74] on img at bounding box center [47, 71] width 18 height 18
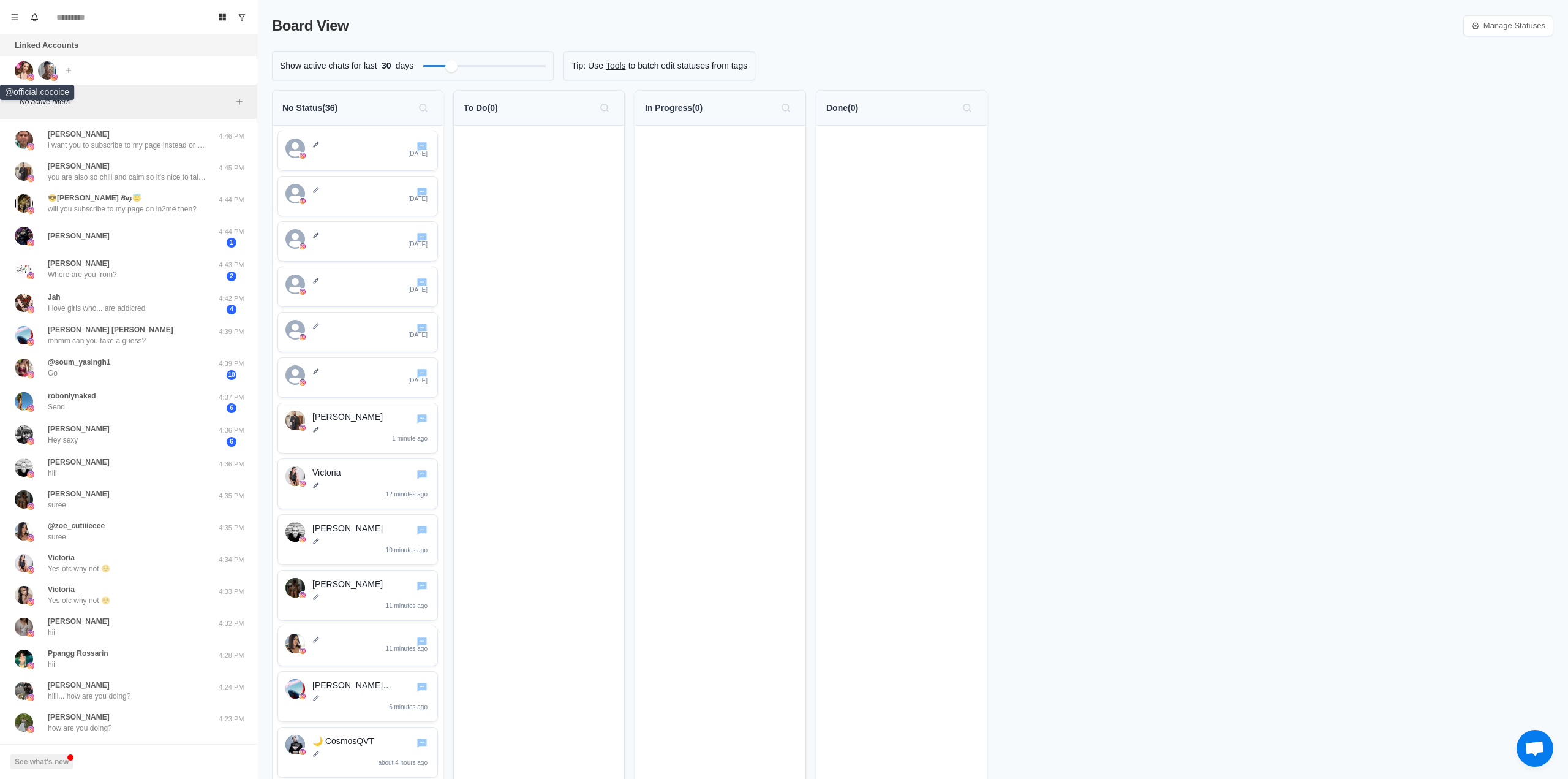
click at [19, 72] on img at bounding box center [24, 71] width 18 height 18
click at [25, 67] on img at bounding box center [24, 71] width 18 height 18
click at [36, 67] on div at bounding box center [31, 71] width 33 height 18
click at [28, 78] on img at bounding box center [30, 77] width 7 height 7
click at [38, 74] on div at bounding box center [47, 71] width 18 height 18
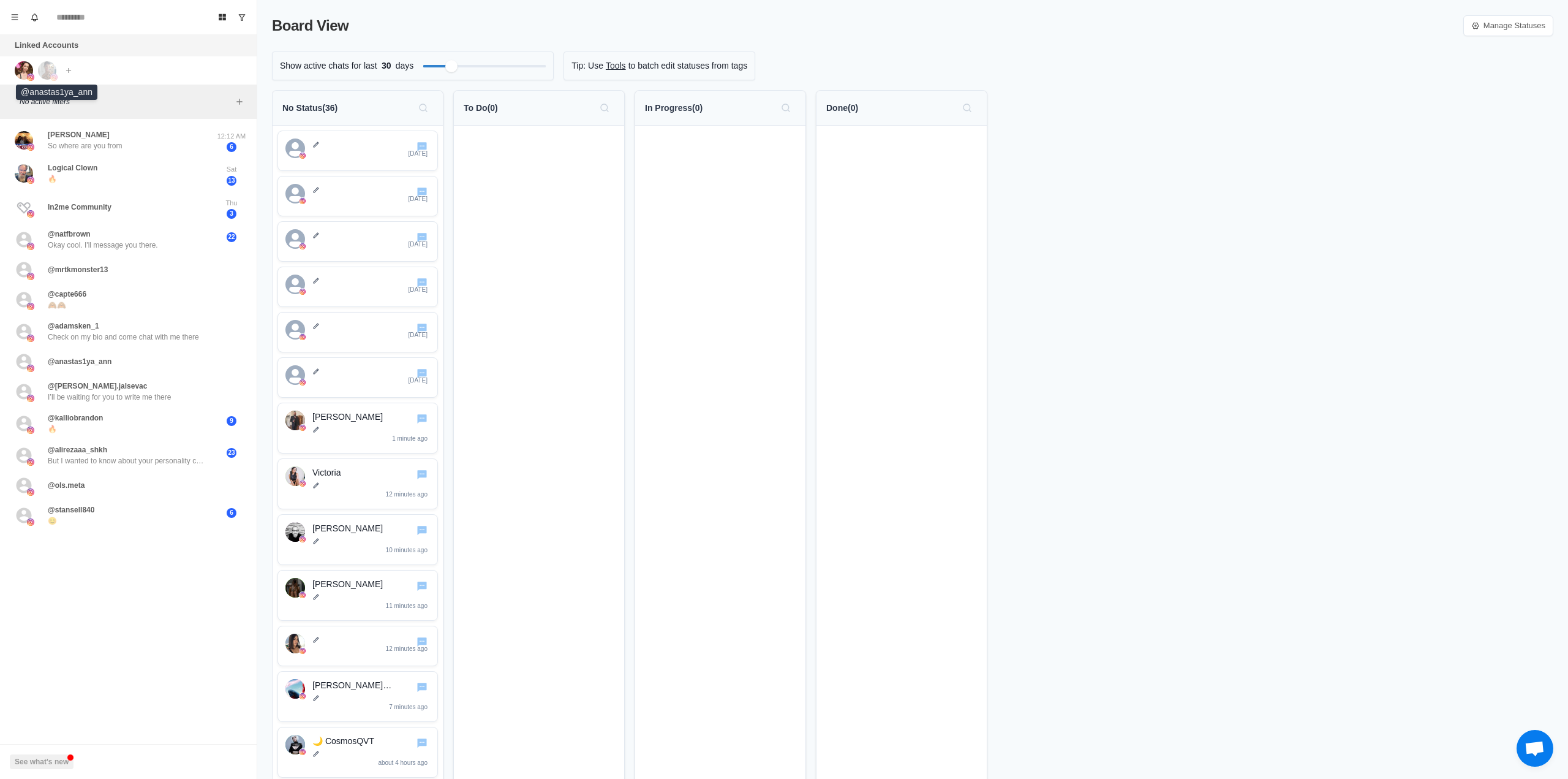
click at [52, 74] on img at bounding box center [54, 77] width 7 height 7
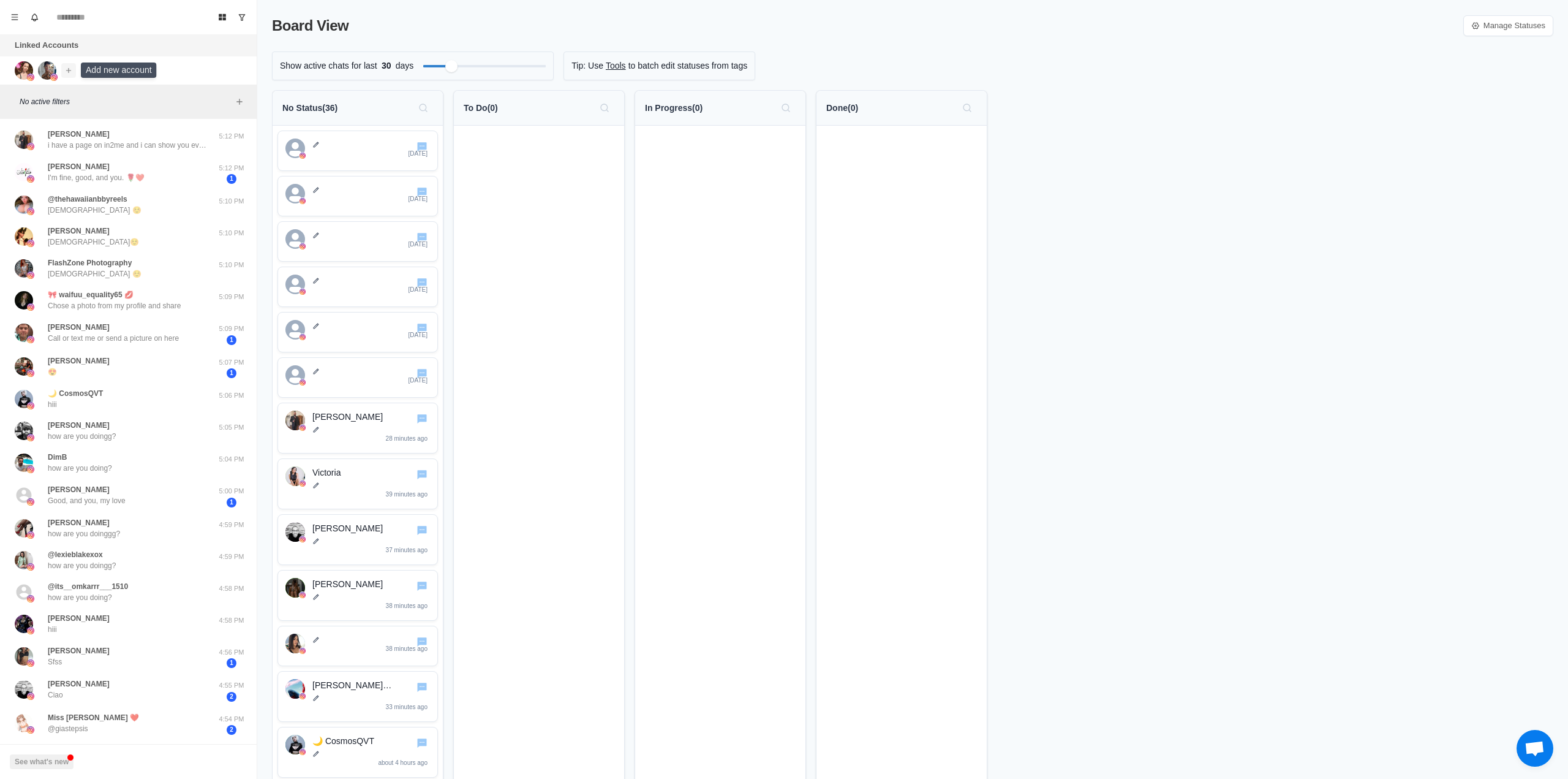
click at [71, 66] on icon "Add account" at bounding box center [68, 70] width 8 height 8
click at [127, 118] on button "Connect Instagram account" at bounding box center [133, 117] width 138 height 21
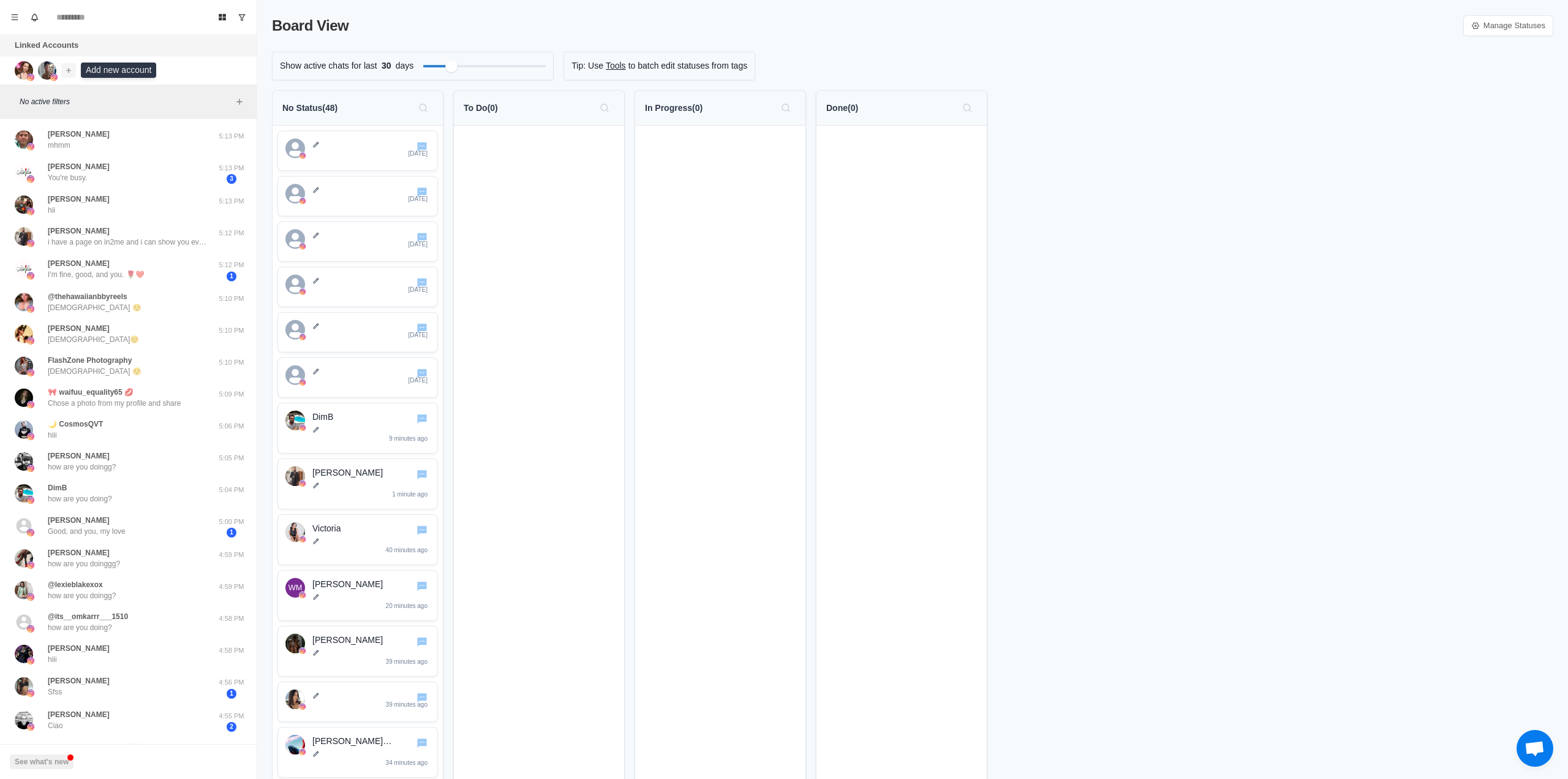
click at [69, 70] on icon "Add account" at bounding box center [68, 69] width 5 height 5
click at [113, 121] on button "Connect Instagram account" at bounding box center [133, 117] width 138 height 21
click at [70, 71] on icon "Add account" at bounding box center [68, 70] width 8 height 8
click at [112, 117] on button "Connect Instagram account" at bounding box center [133, 117] width 138 height 21
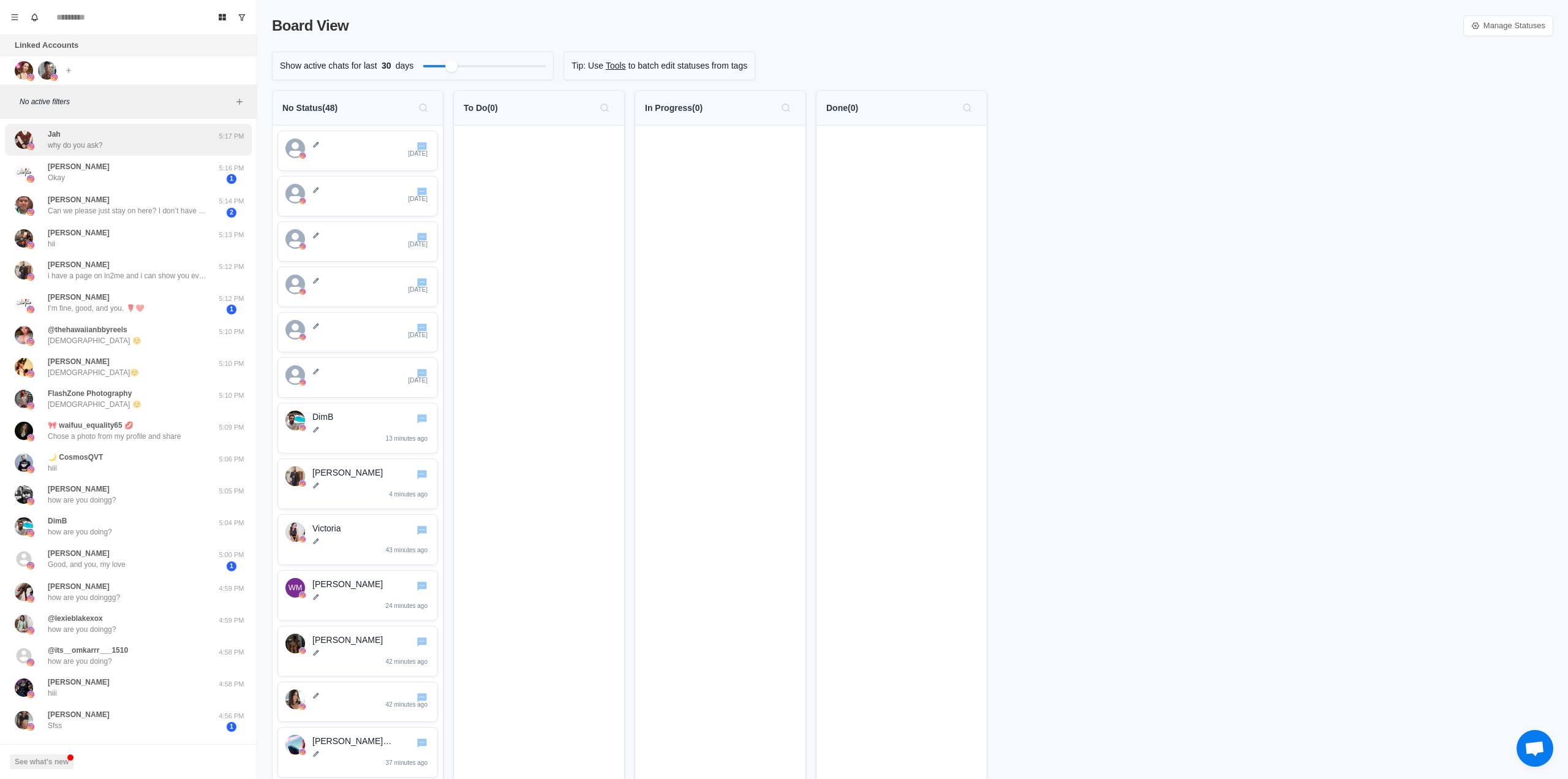
click at [104, 139] on div "Jah why do you ask?" at bounding box center [116, 139] width 202 height 22
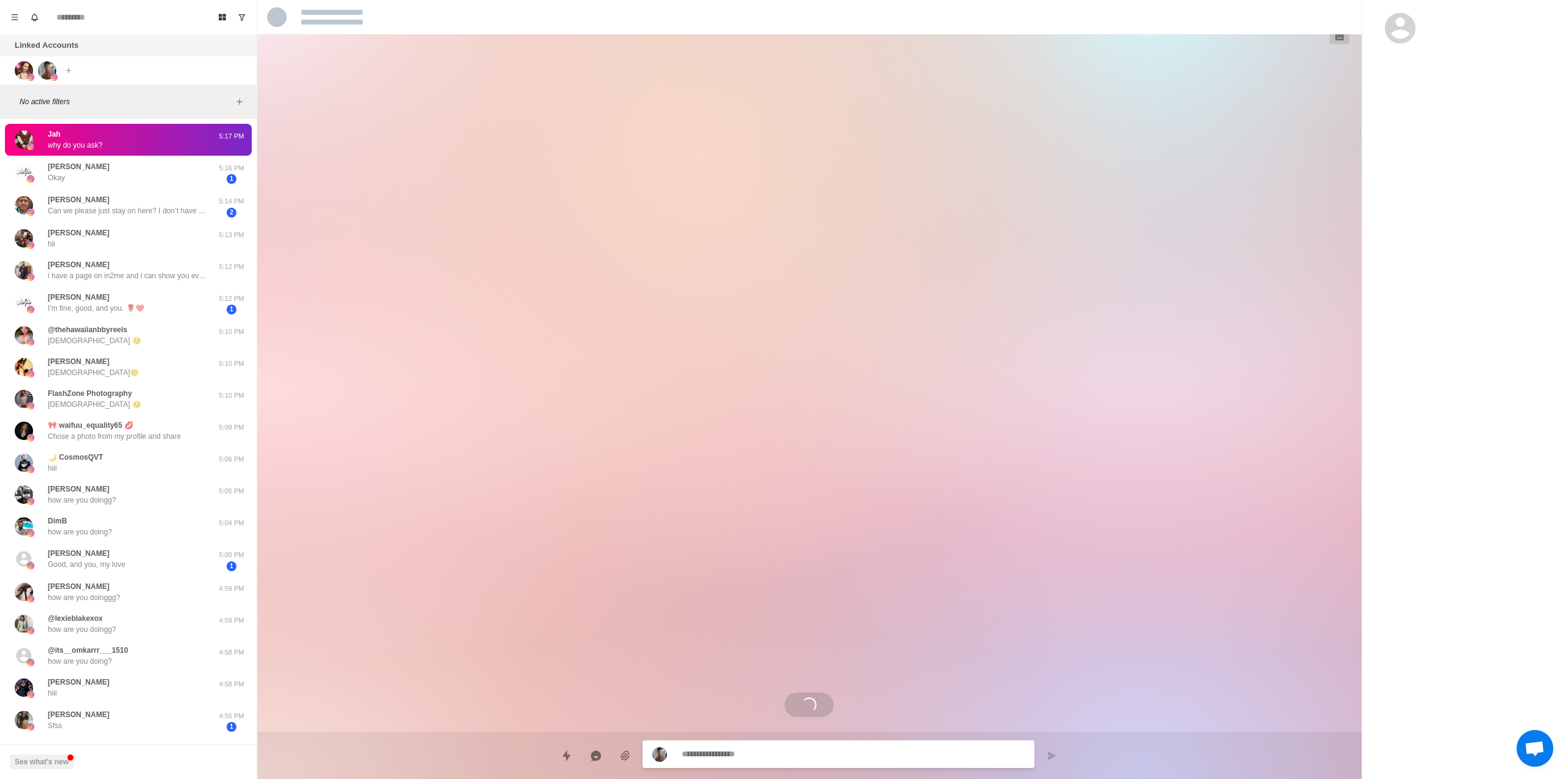
type textarea "*"
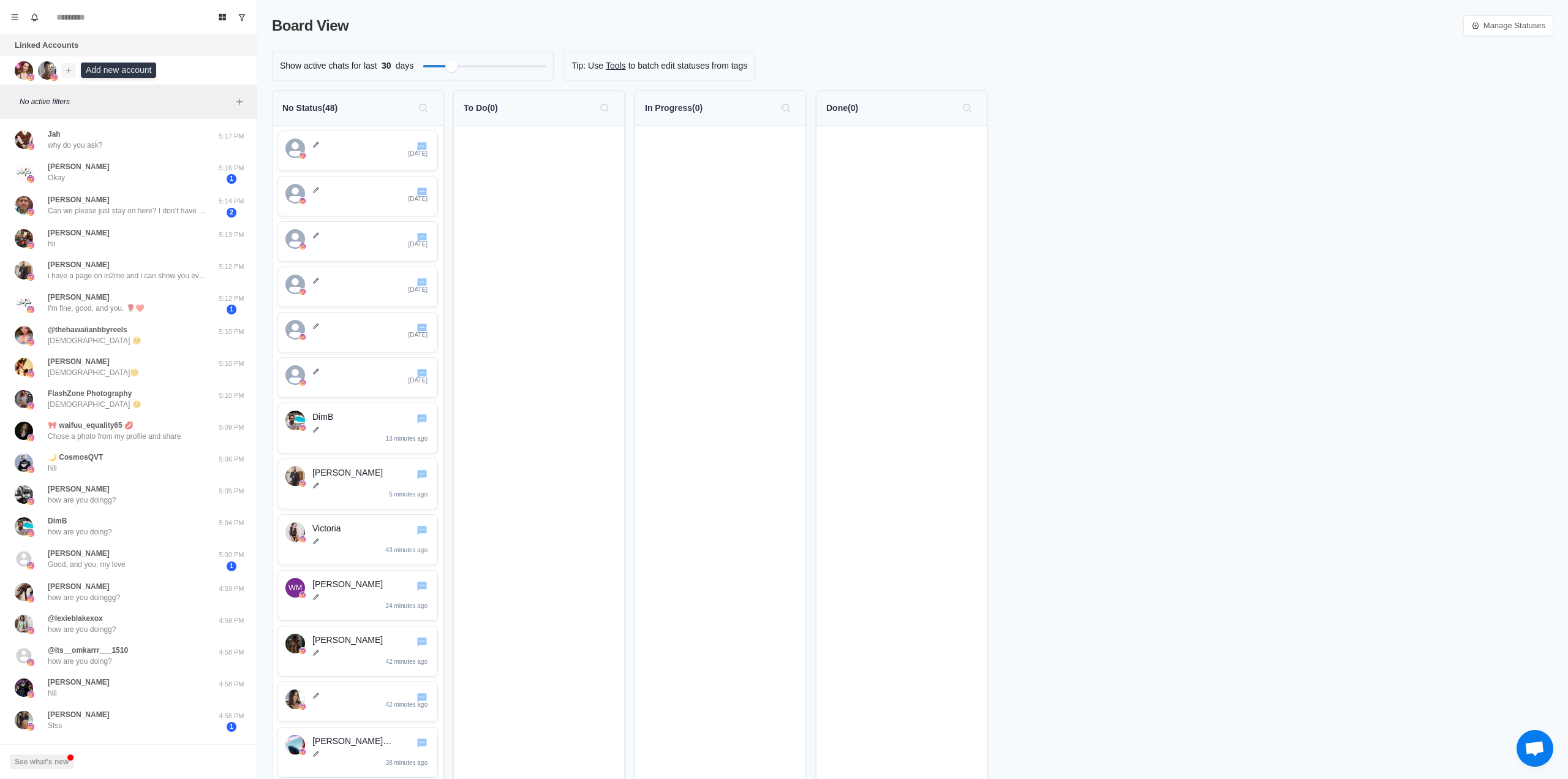
click at [70, 71] on icon "Add account" at bounding box center [68, 70] width 8 height 8
click at [132, 109] on button "Connect Instagram account" at bounding box center [133, 117] width 138 height 21
click at [342, 156] on div "[DATE]" at bounding box center [371, 150] width 117 height 22
click at [1518, 23] on link "Manage Statuses" at bounding box center [1508, 26] width 90 height 21
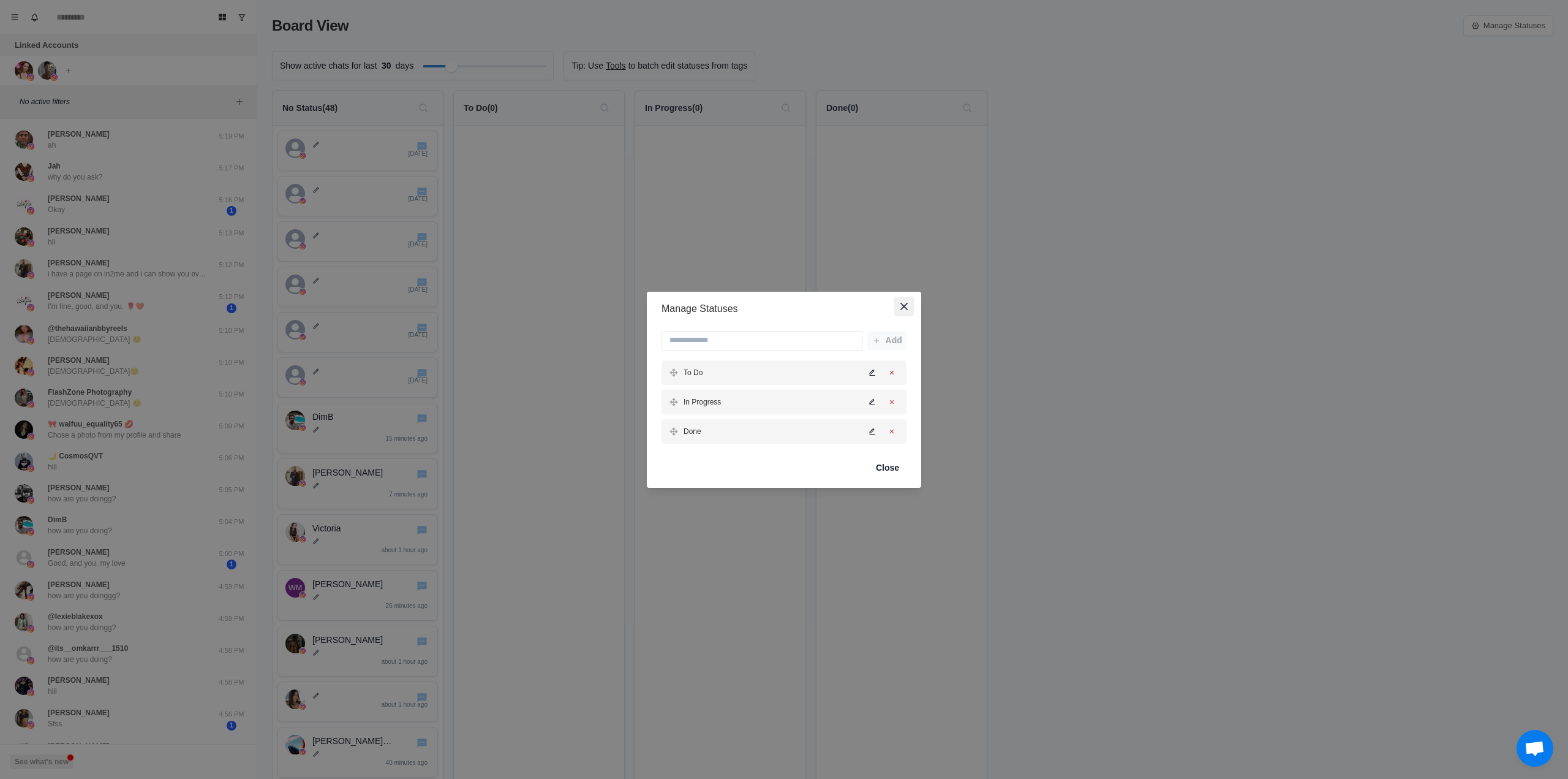
click at [906, 305] on icon "Close" at bounding box center [904, 306] width 7 height 7
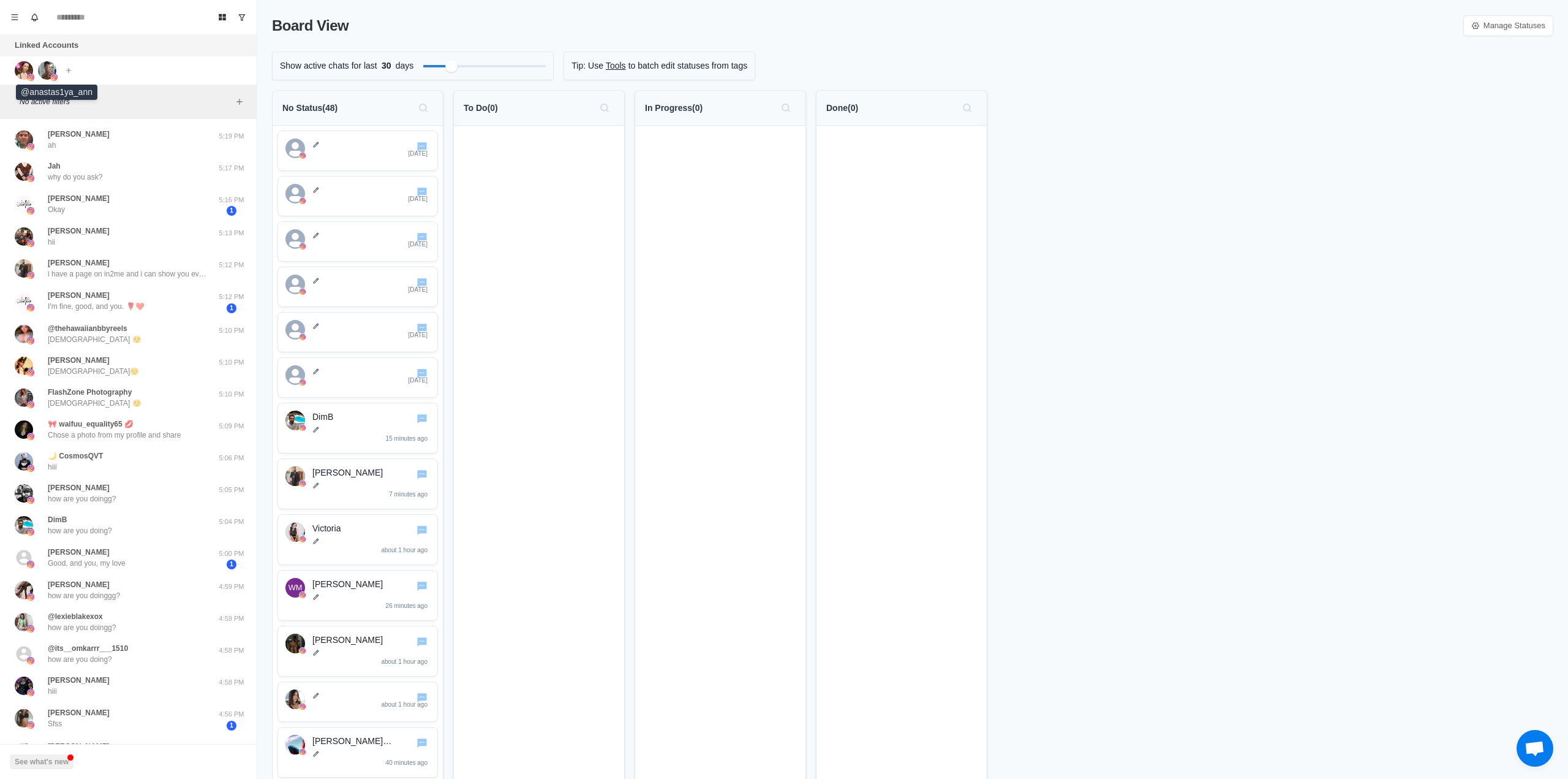
click at [39, 72] on img at bounding box center [47, 71] width 18 height 18
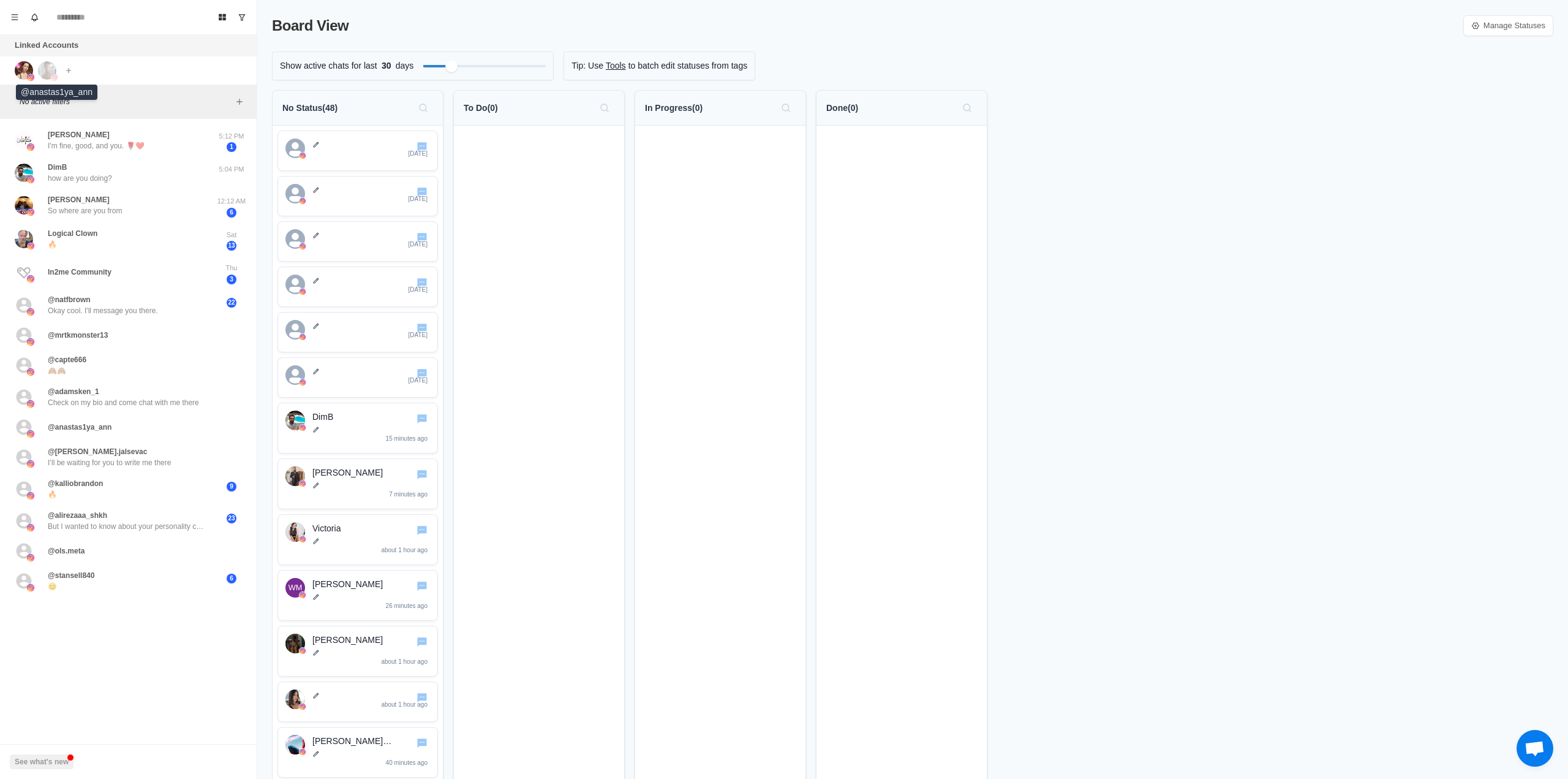
click at [47, 71] on img at bounding box center [47, 71] width 18 height 18
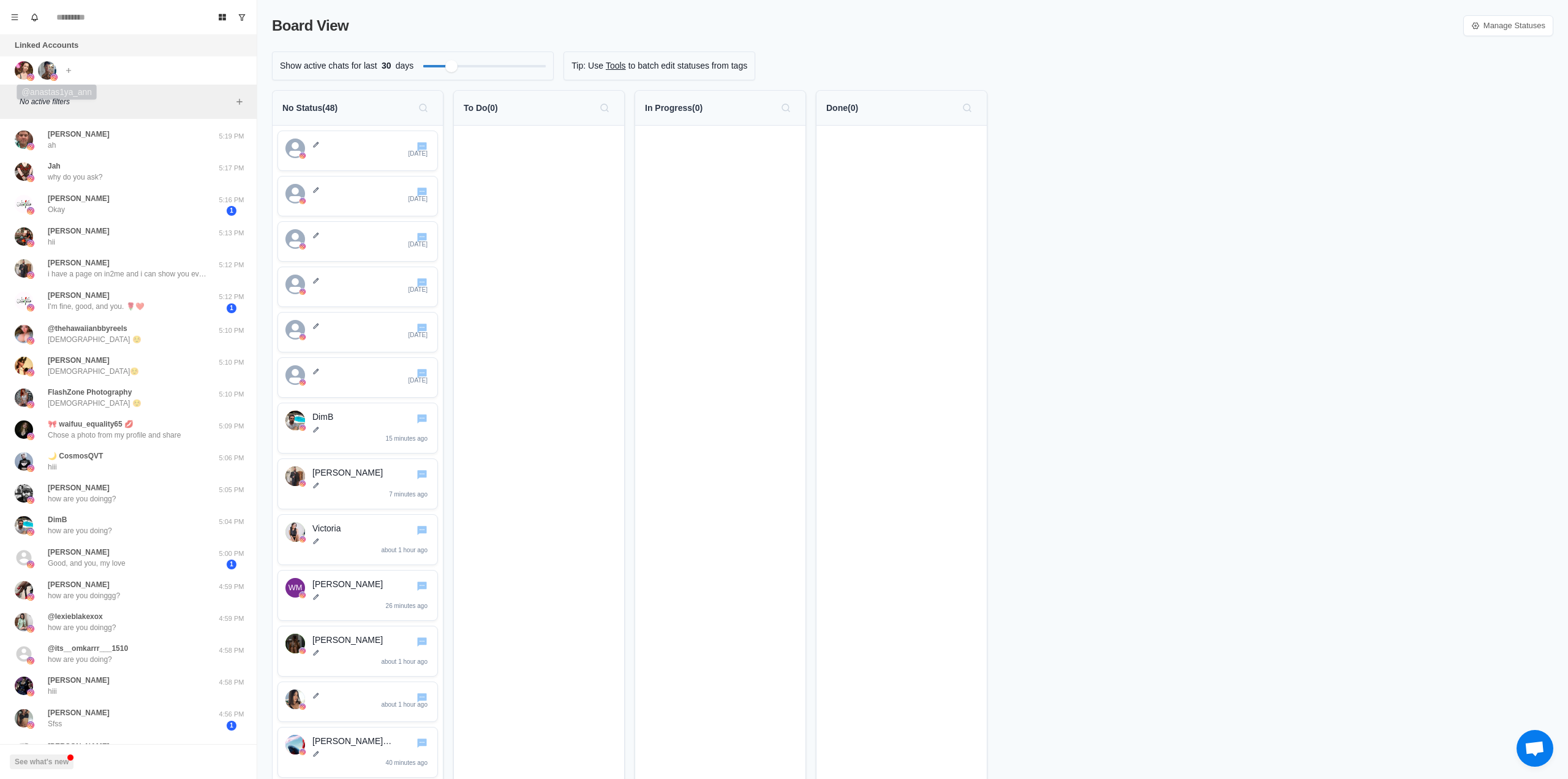
click at [50, 76] on img at bounding box center [47, 71] width 18 height 18
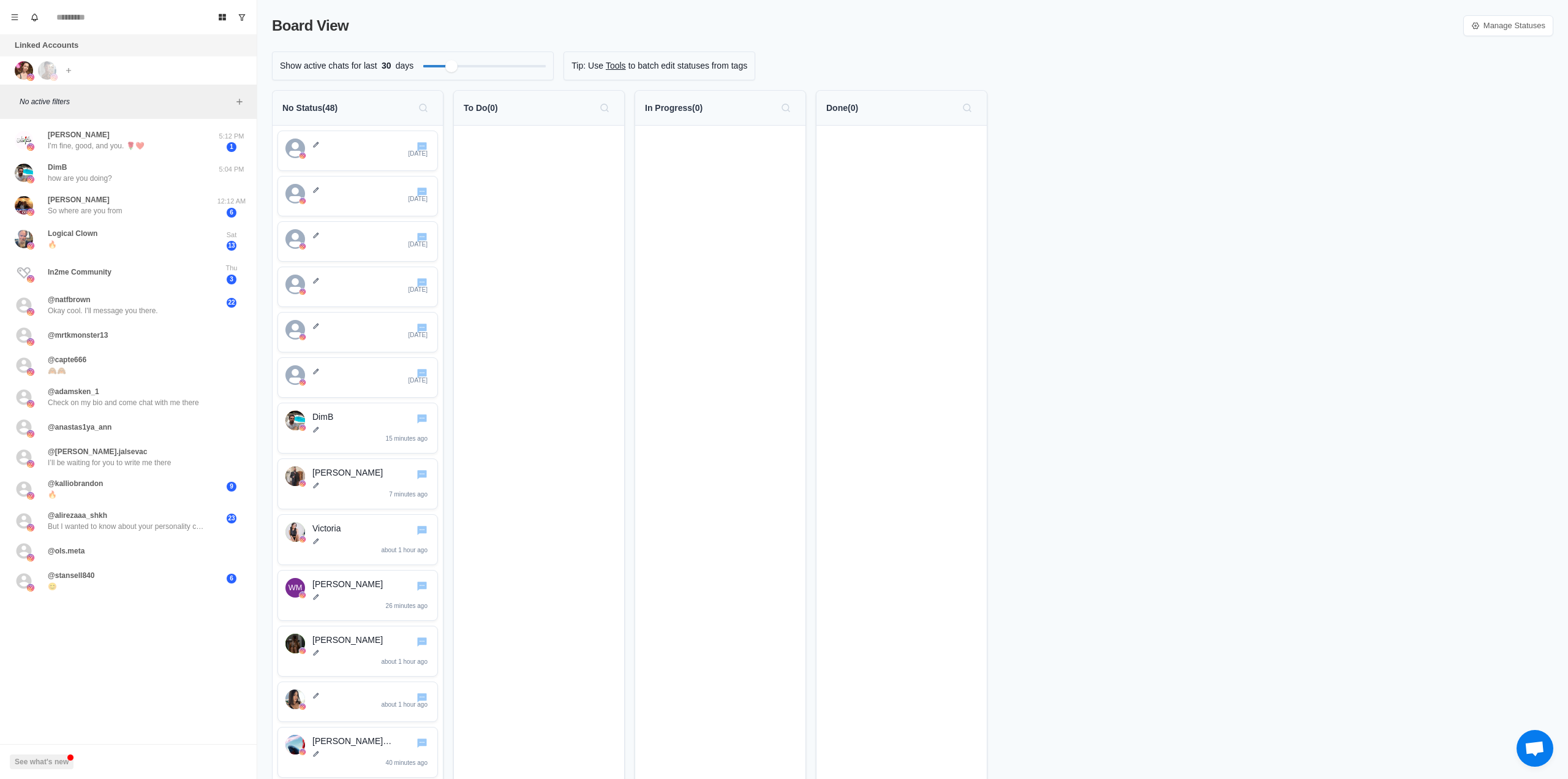
click at [50, 76] on img at bounding box center [47, 71] width 18 height 18
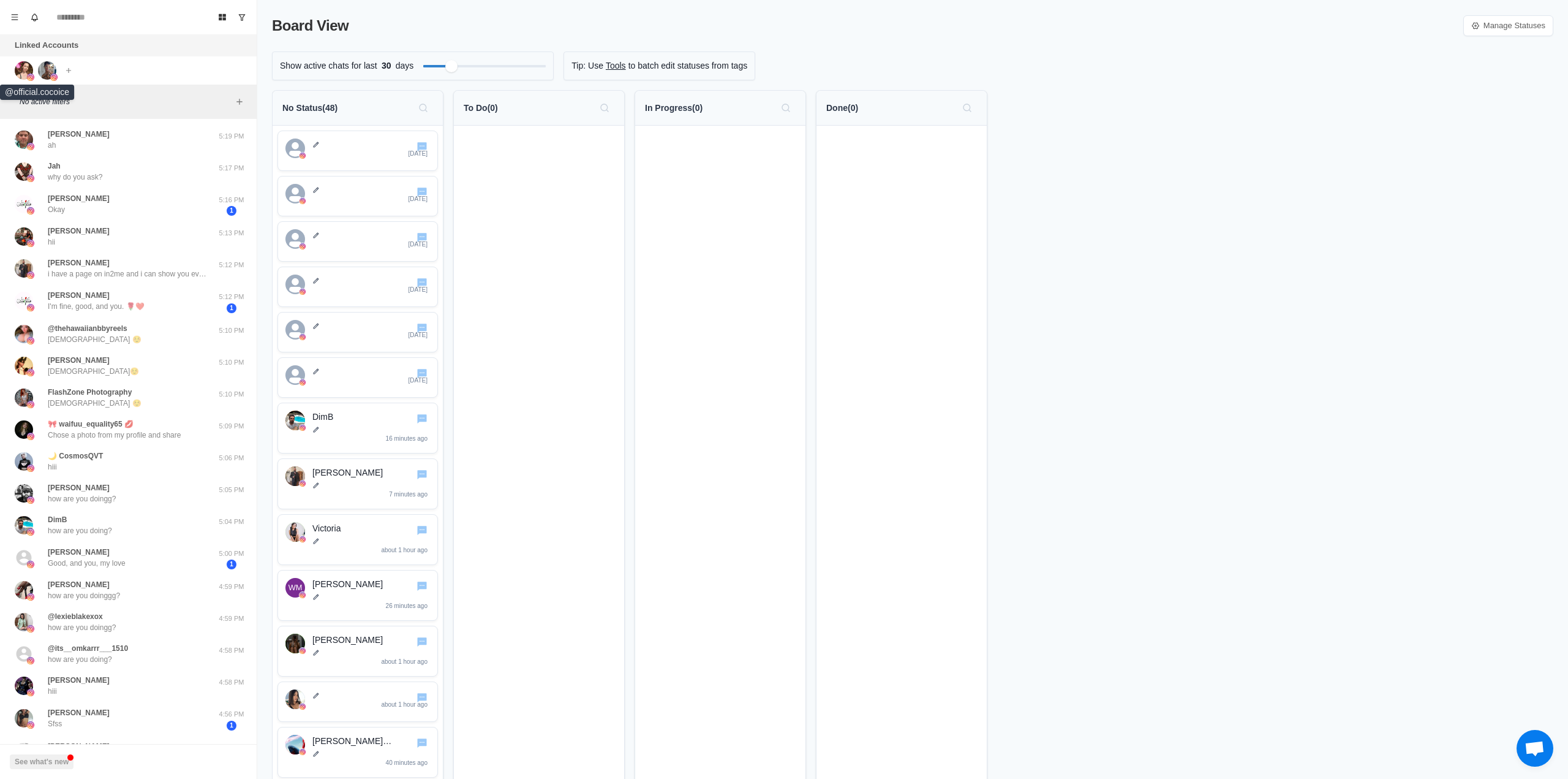
click at [30, 74] on img at bounding box center [30, 77] width 7 height 7
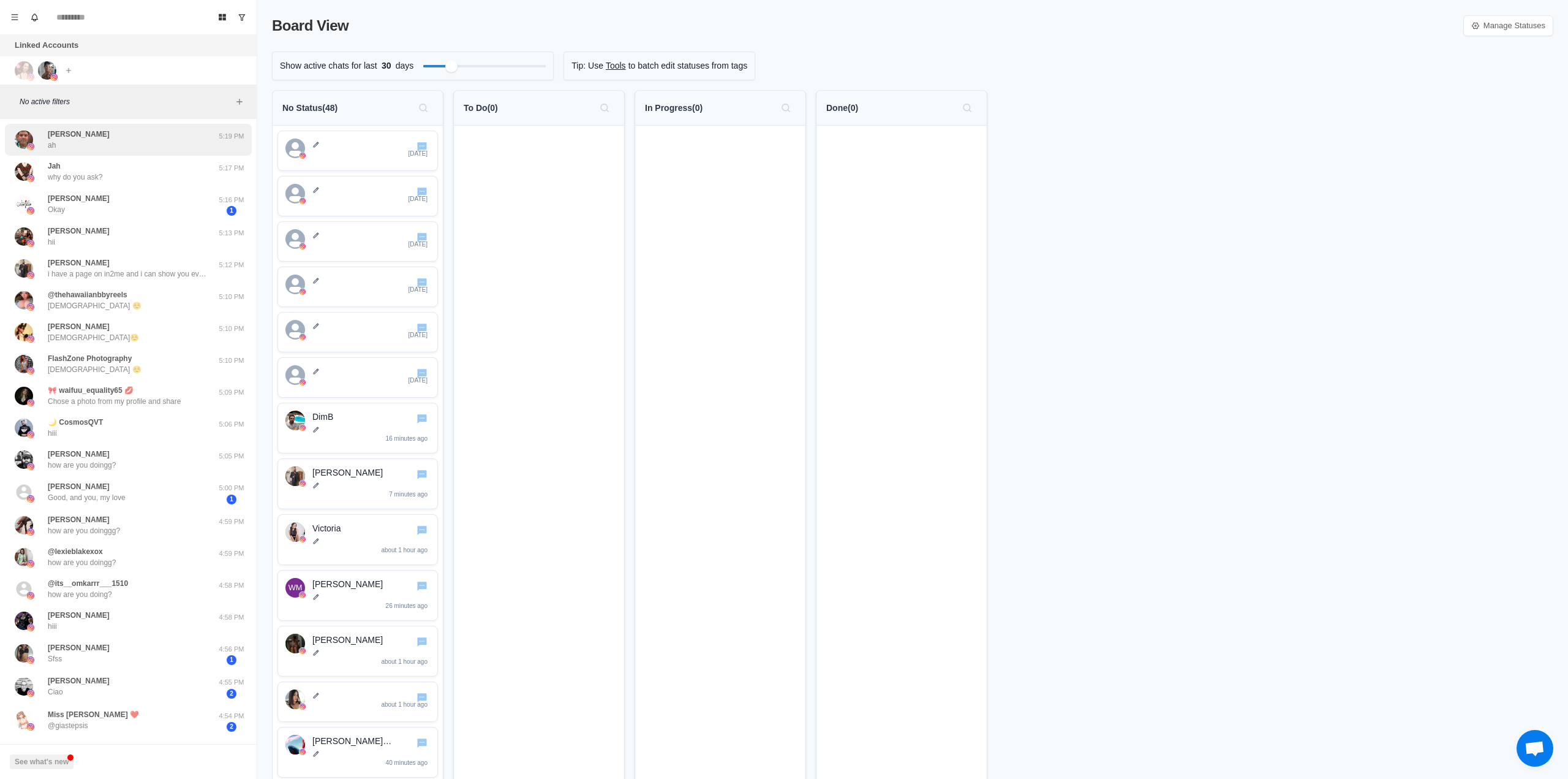
click at [69, 146] on div "Brendan ah" at bounding box center [78, 139] width 61 height 22
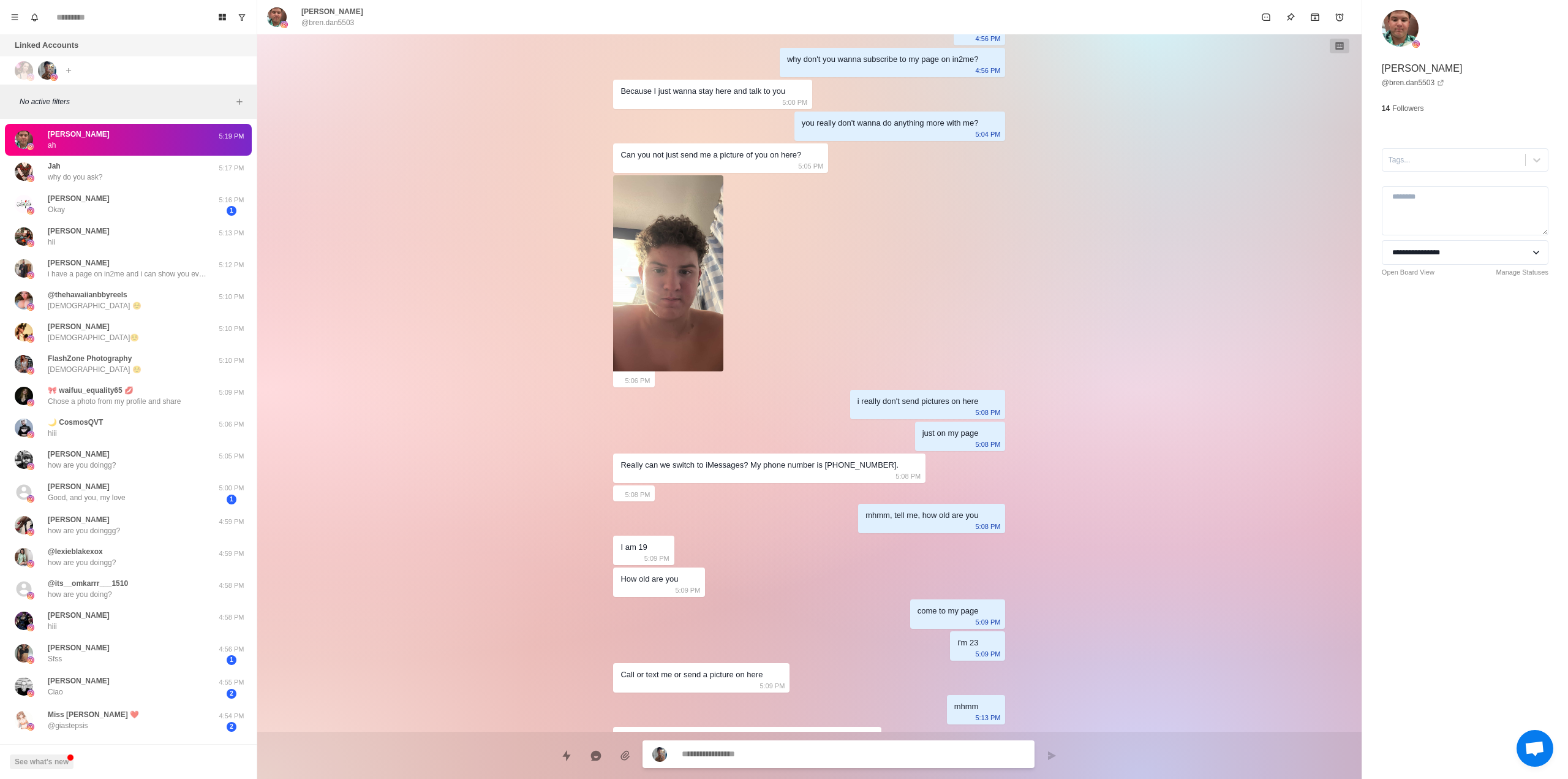
scroll to position [779, 0]
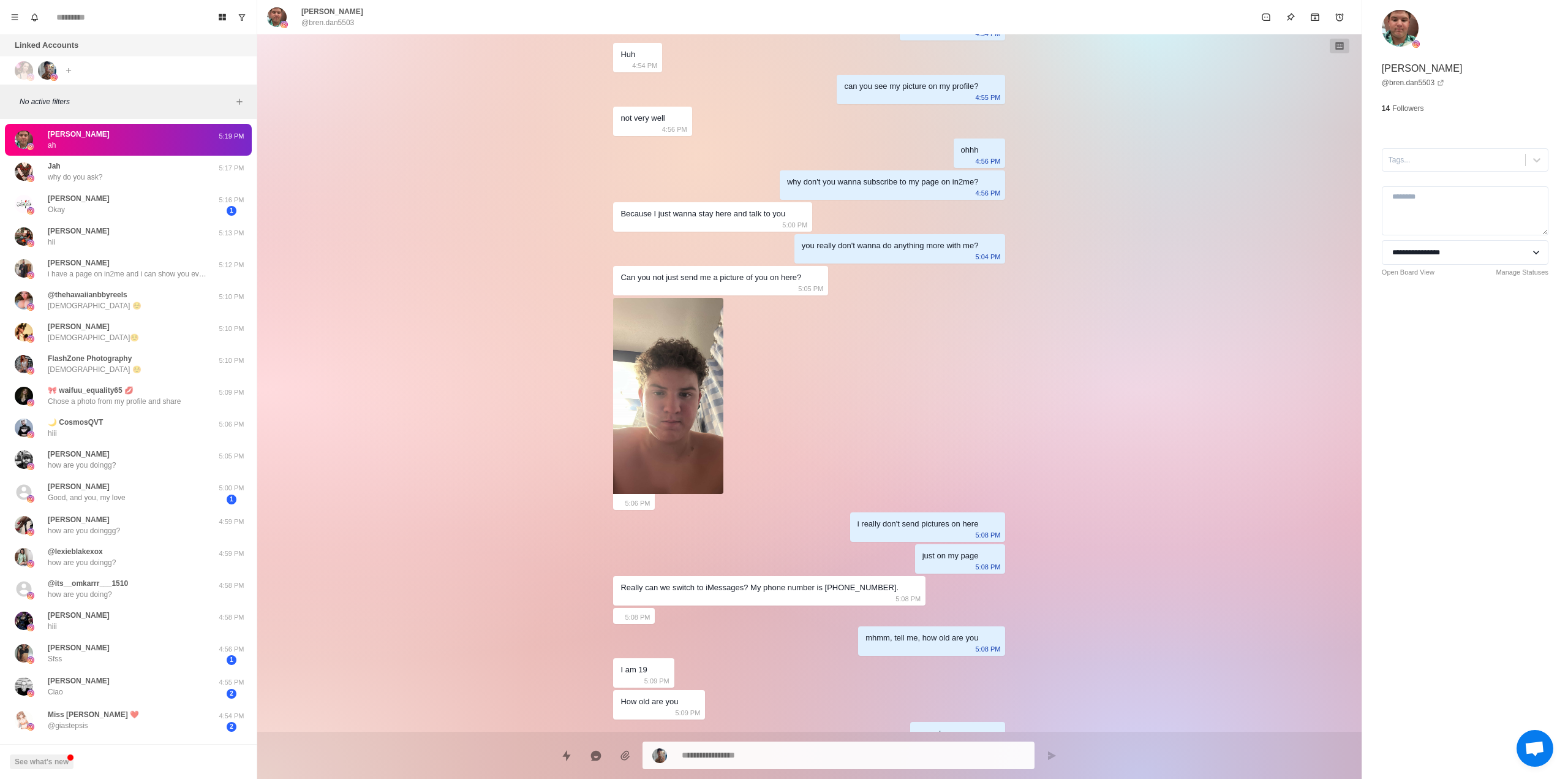
click at [671, 405] on img at bounding box center [668, 395] width 110 height 196
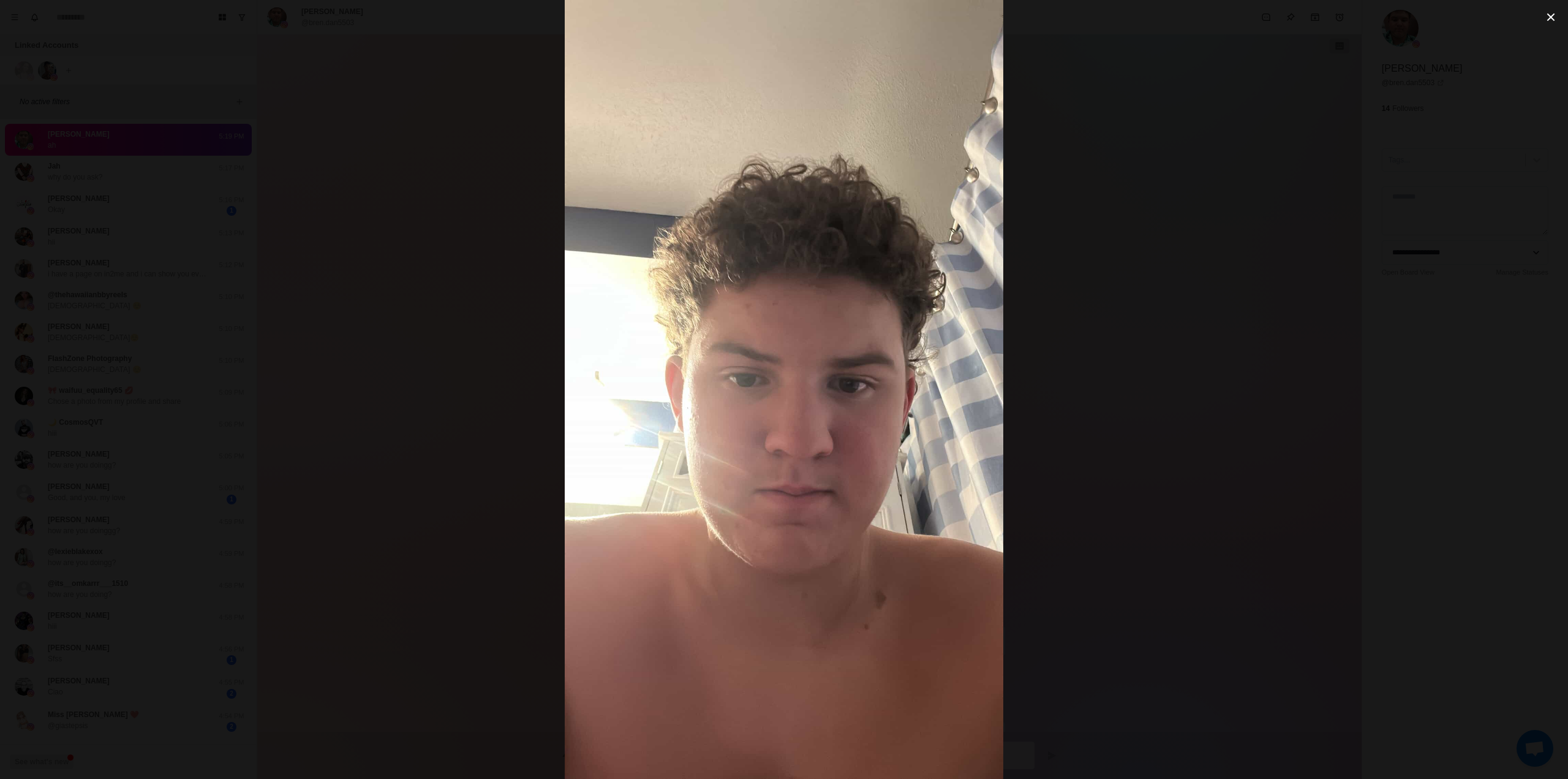
click at [1547, 16] on icon "close-button" at bounding box center [1551, 17] width 15 height 15
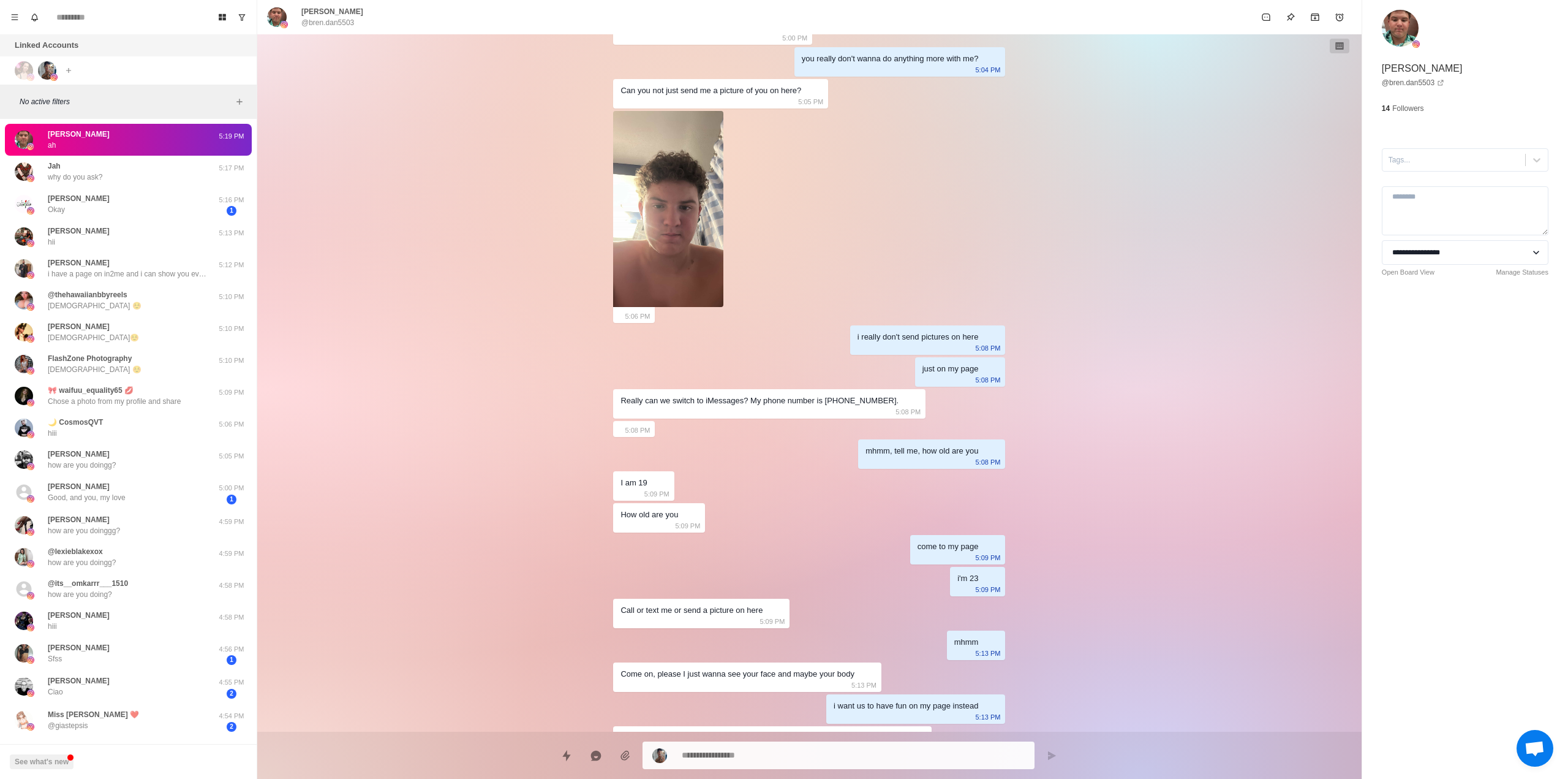
scroll to position [1024, 0]
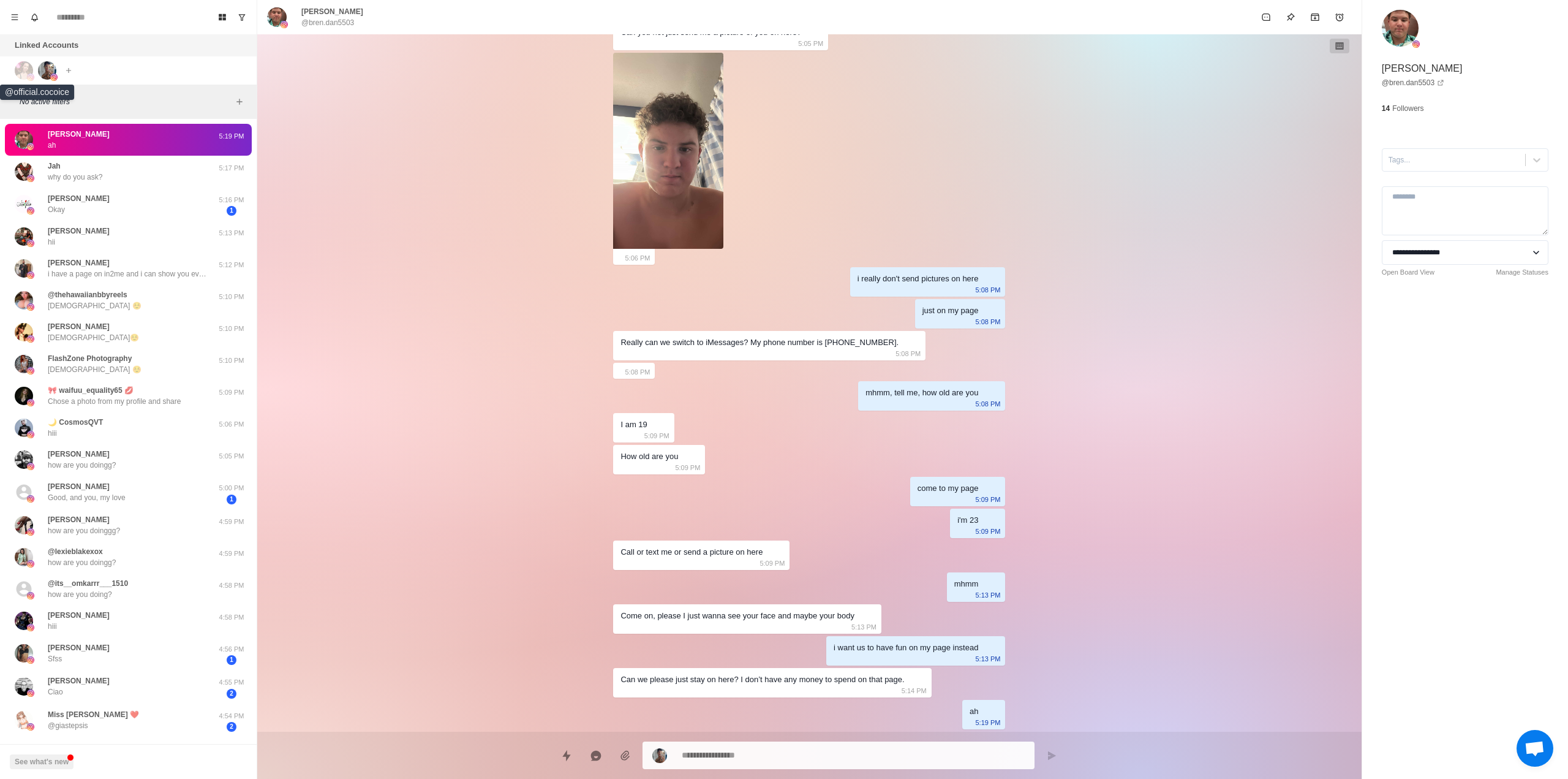
click at [26, 66] on img at bounding box center [24, 71] width 18 height 18
type textarea "*"
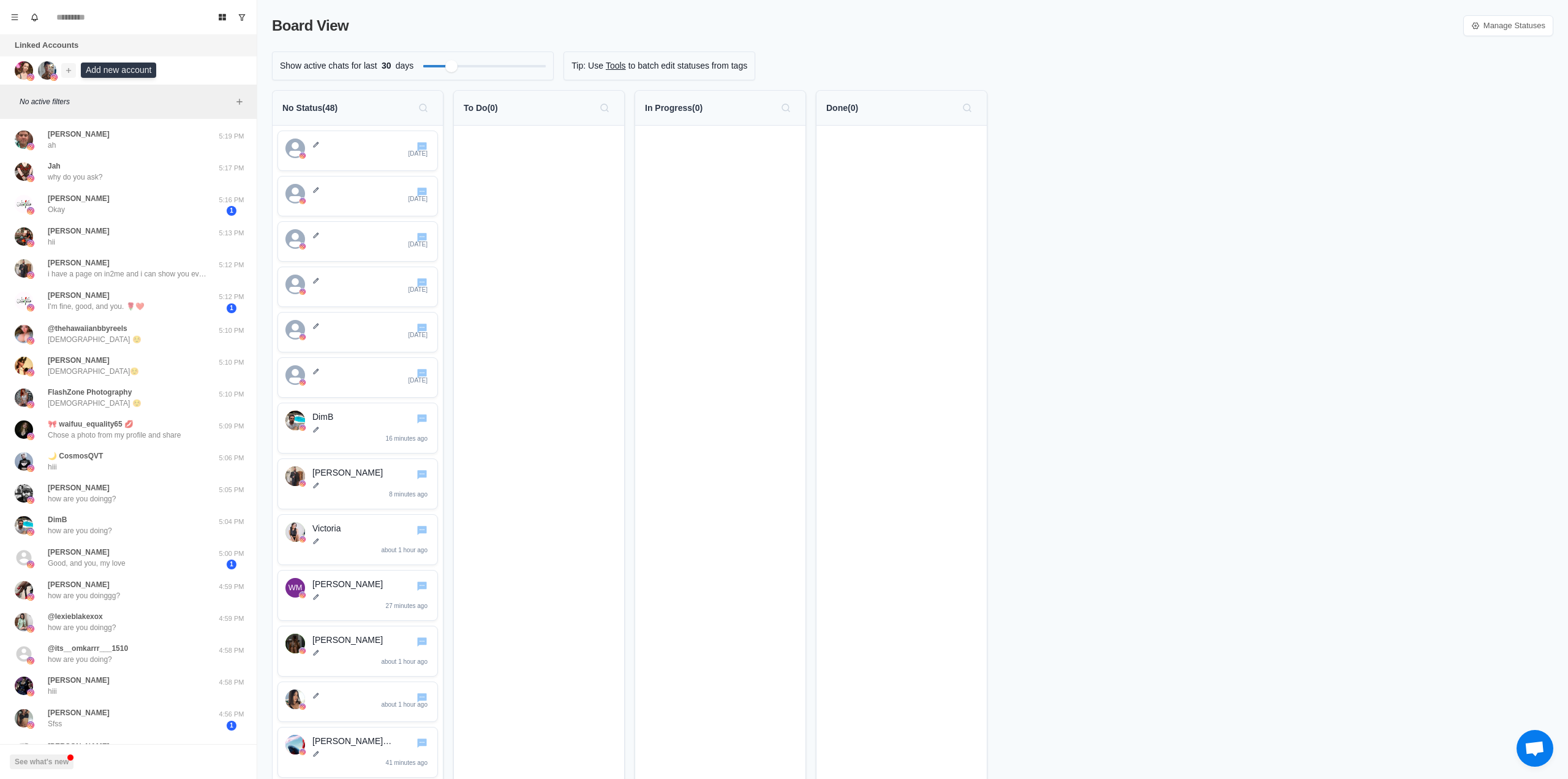
click at [68, 70] on icon "Add account" at bounding box center [68, 69] width 5 height 5
click at [141, 114] on button "Connect Instagram account" at bounding box center [133, 117] width 138 height 21
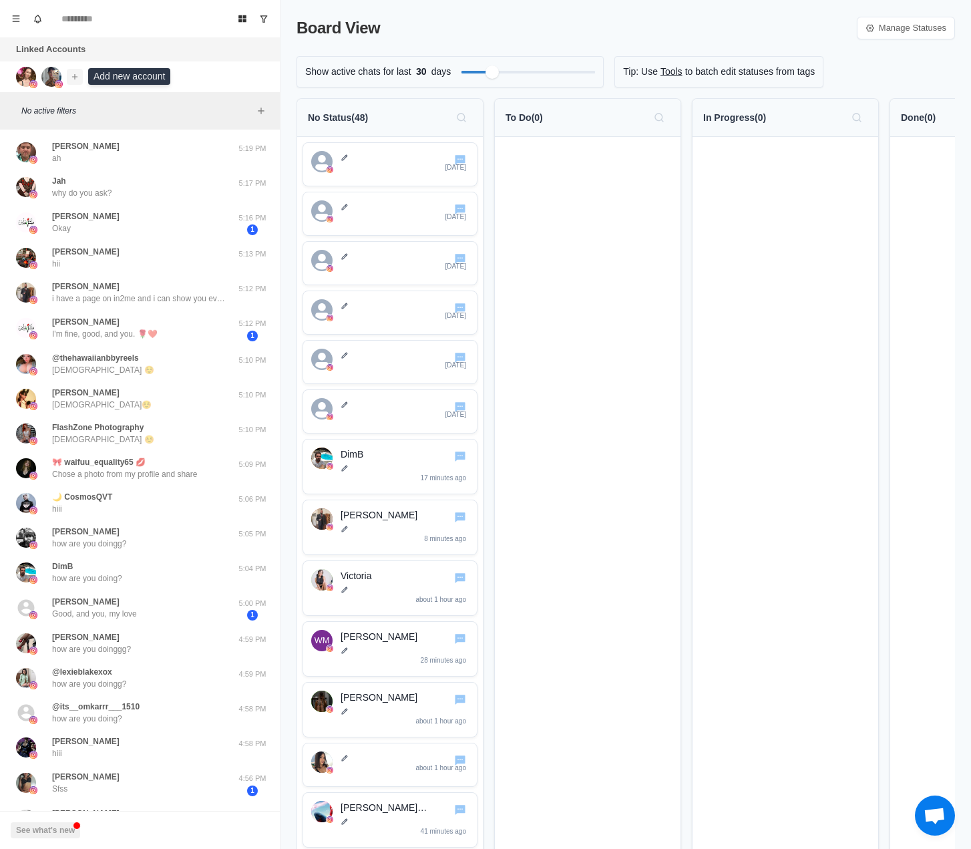
click at [72, 74] on icon "Add account" at bounding box center [74, 76] width 9 height 9
click at [106, 127] on button "Connect Instagram account" at bounding box center [145, 127] width 150 height 23
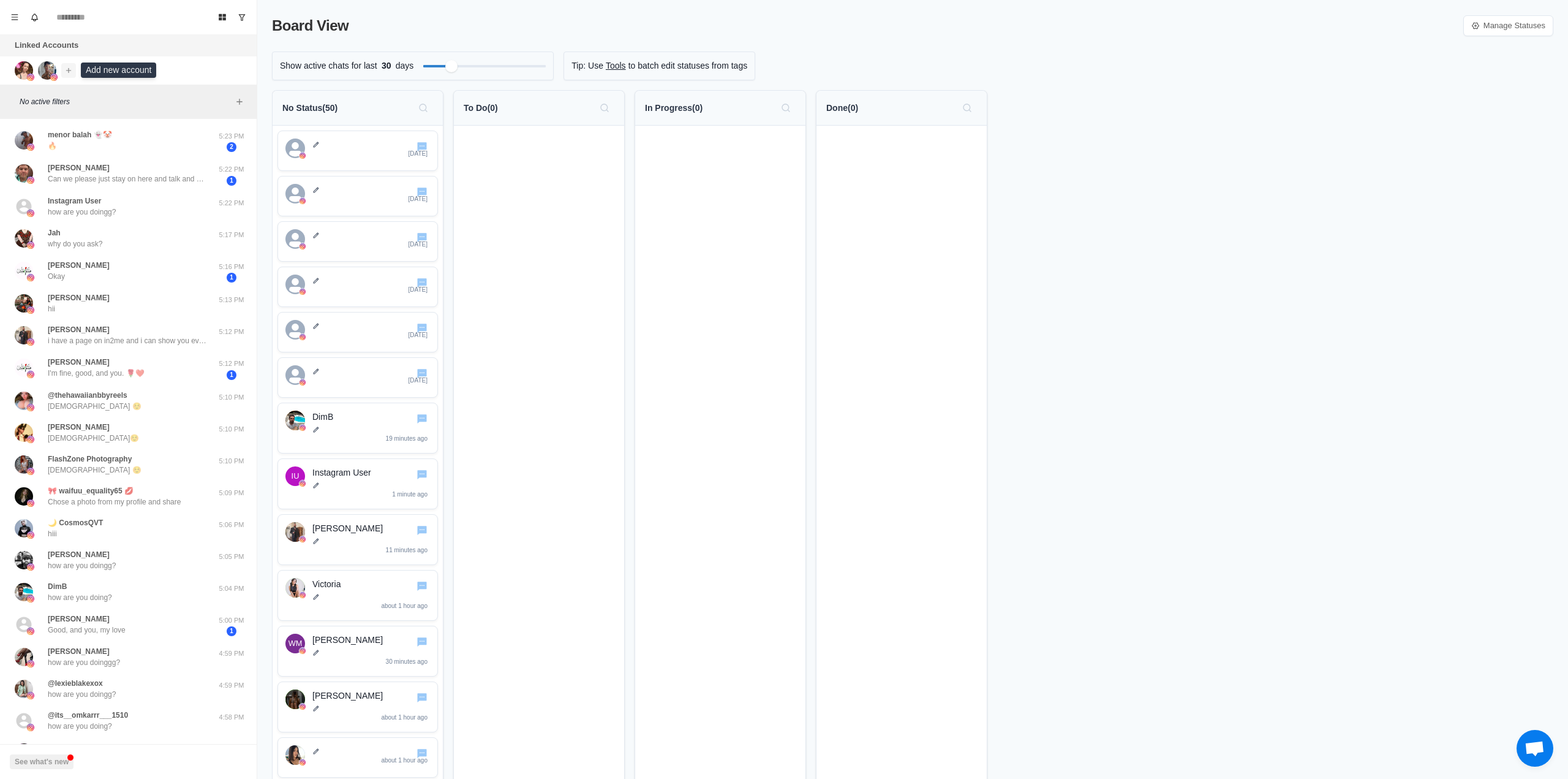
click at [71, 66] on icon "Add account" at bounding box center [68, 70] width 8 height 8
click at [165, 112] on button "Connect Instagram account" at bounding box center [133, 117] width 138 height 21
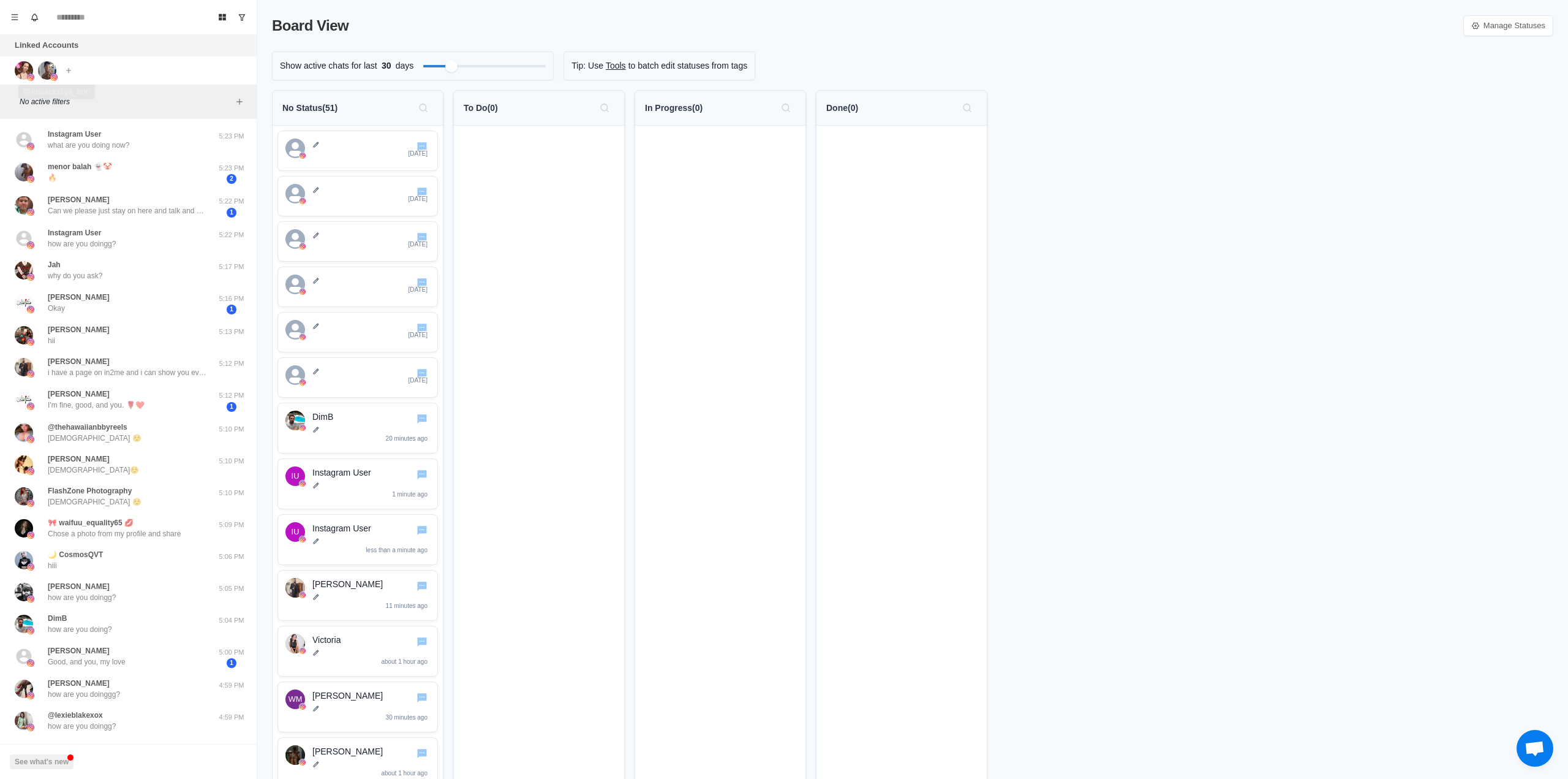
click at [42, 70] on img at bounding box center [47, 71] width 18 height 18
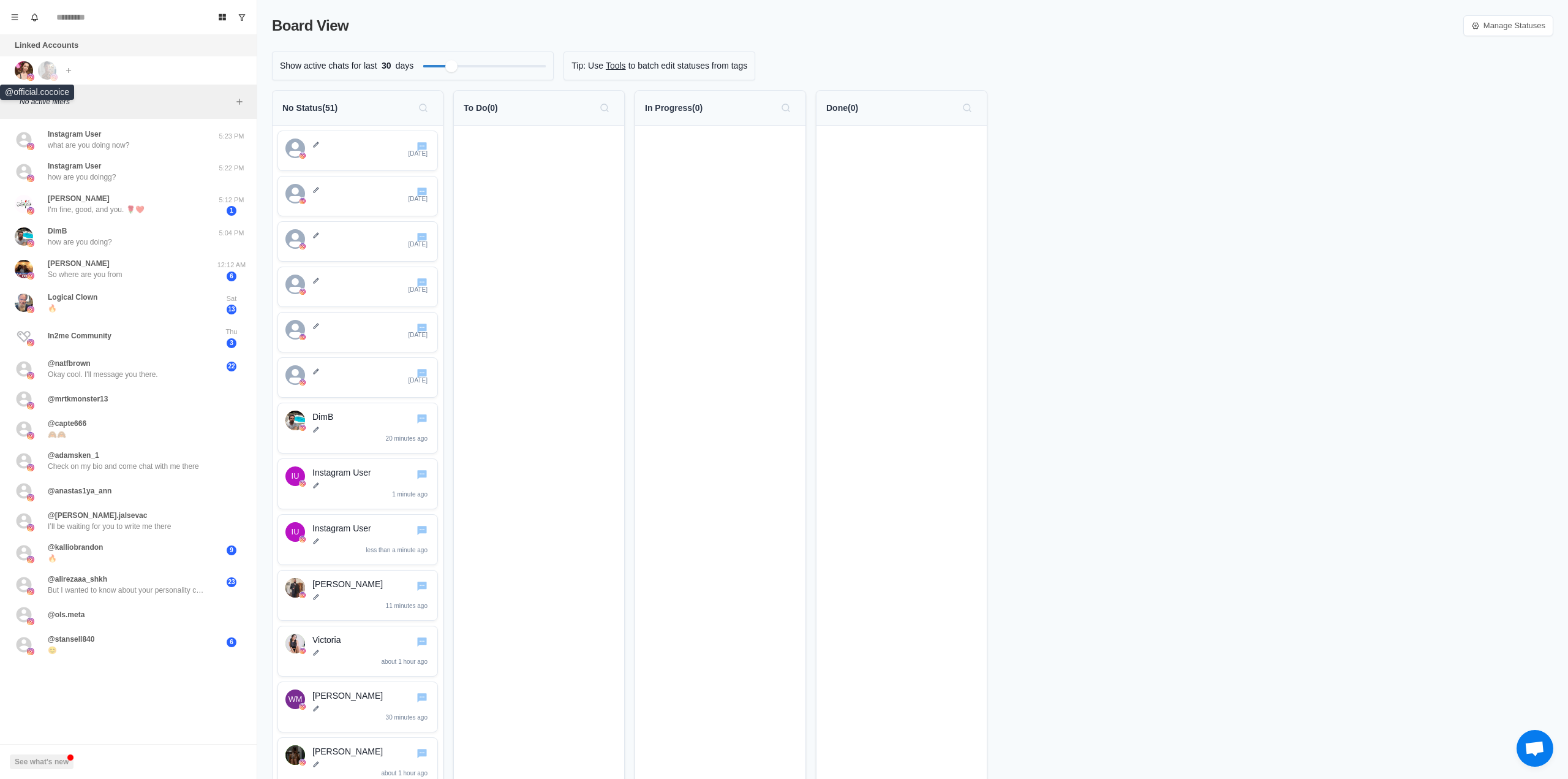
click at [34, 73] on div at bounding box center [31, 71] width 33 height 18
click at [49, 74] on img at bounding box center [47, 71] width 18 height 18
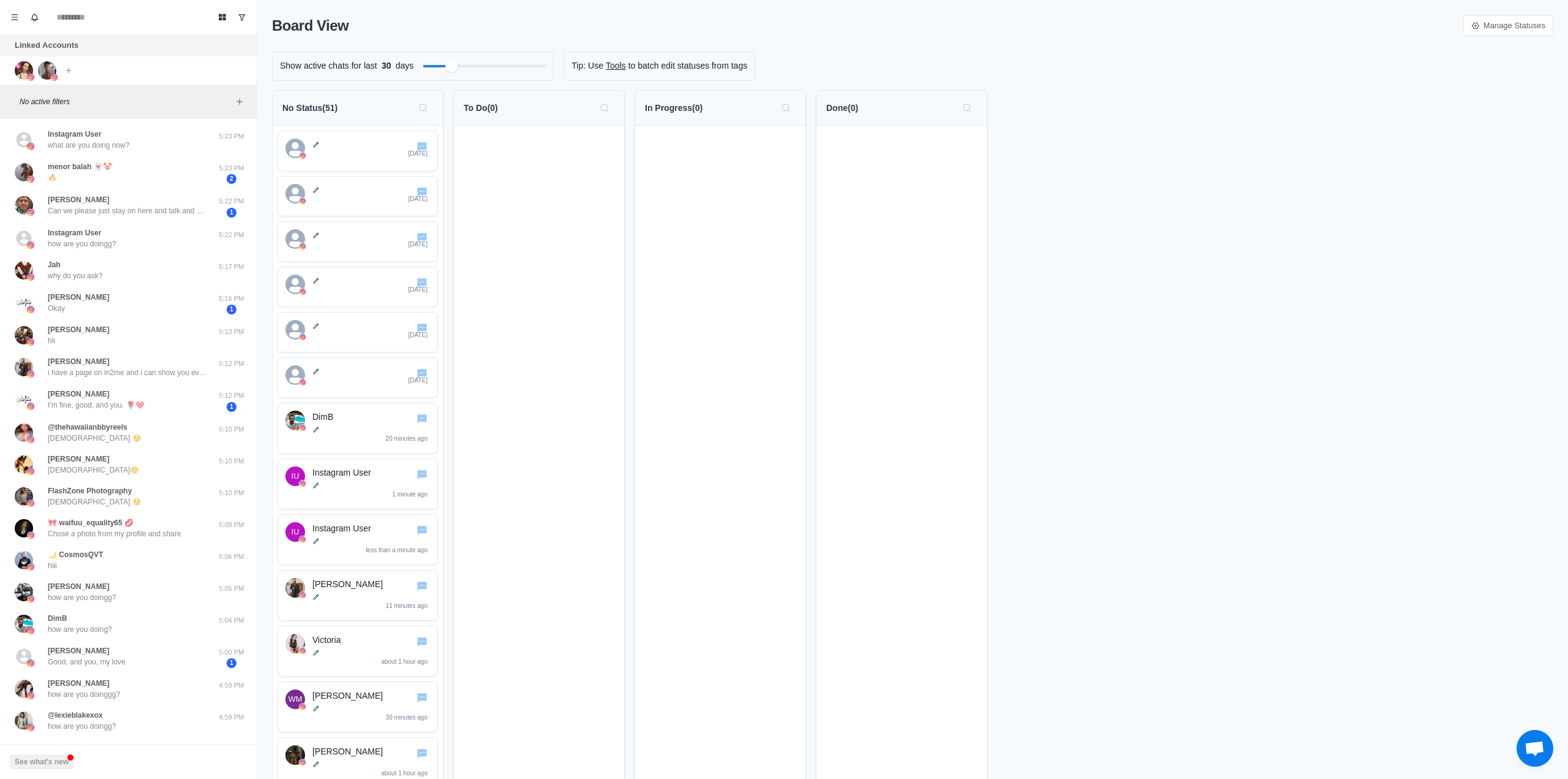
click at [120, 60] on div "Linked Accounts Connect X account Connect Instagram account" at bounding box center [128, 59] width 257 height 50
click at [72, 65] on button "Add account" at bounding box center [69, 71] width 15 height 15
click at [168, 117] on button "Connect Instagram account" at bounding box center [133, 117] width 138 height 21
